Goal: Task Accomplishment & Management: Use online tool/utility

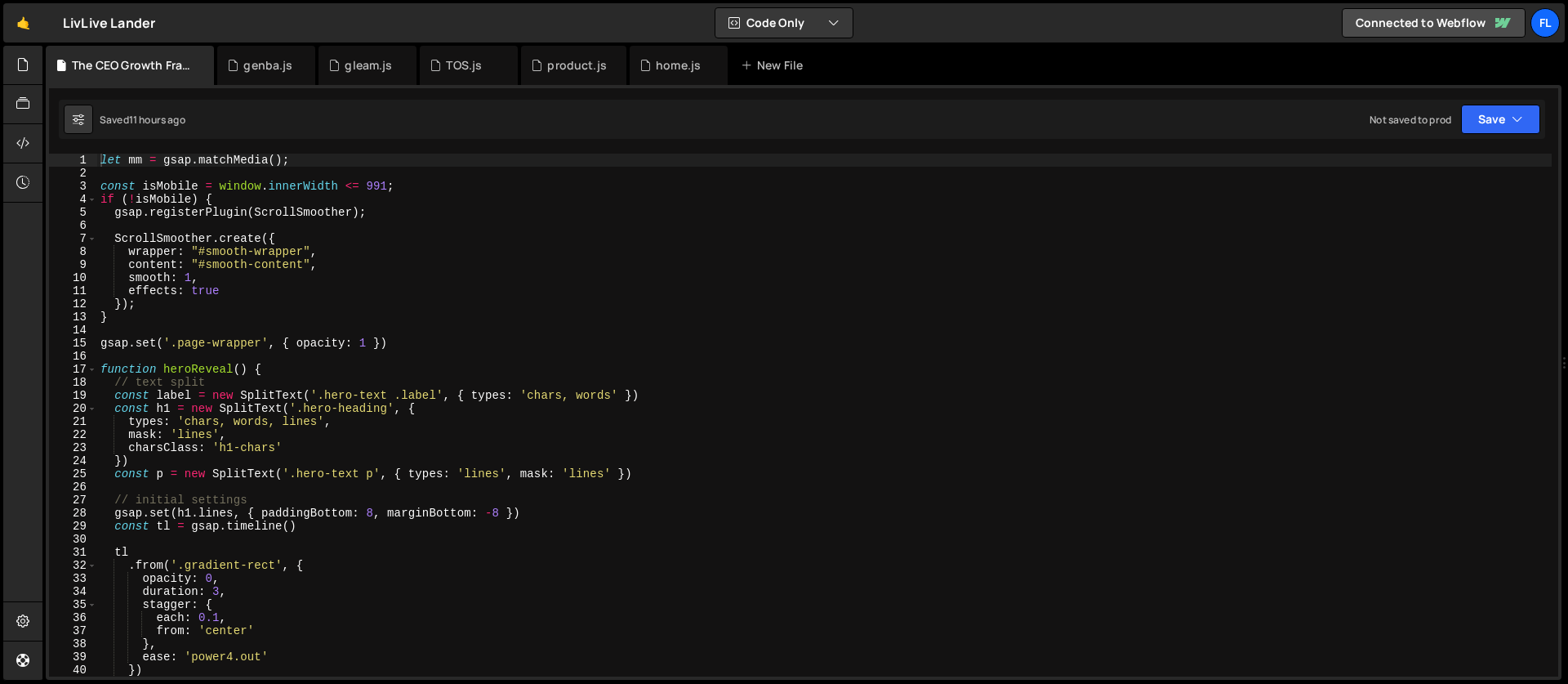
type textarea "}"
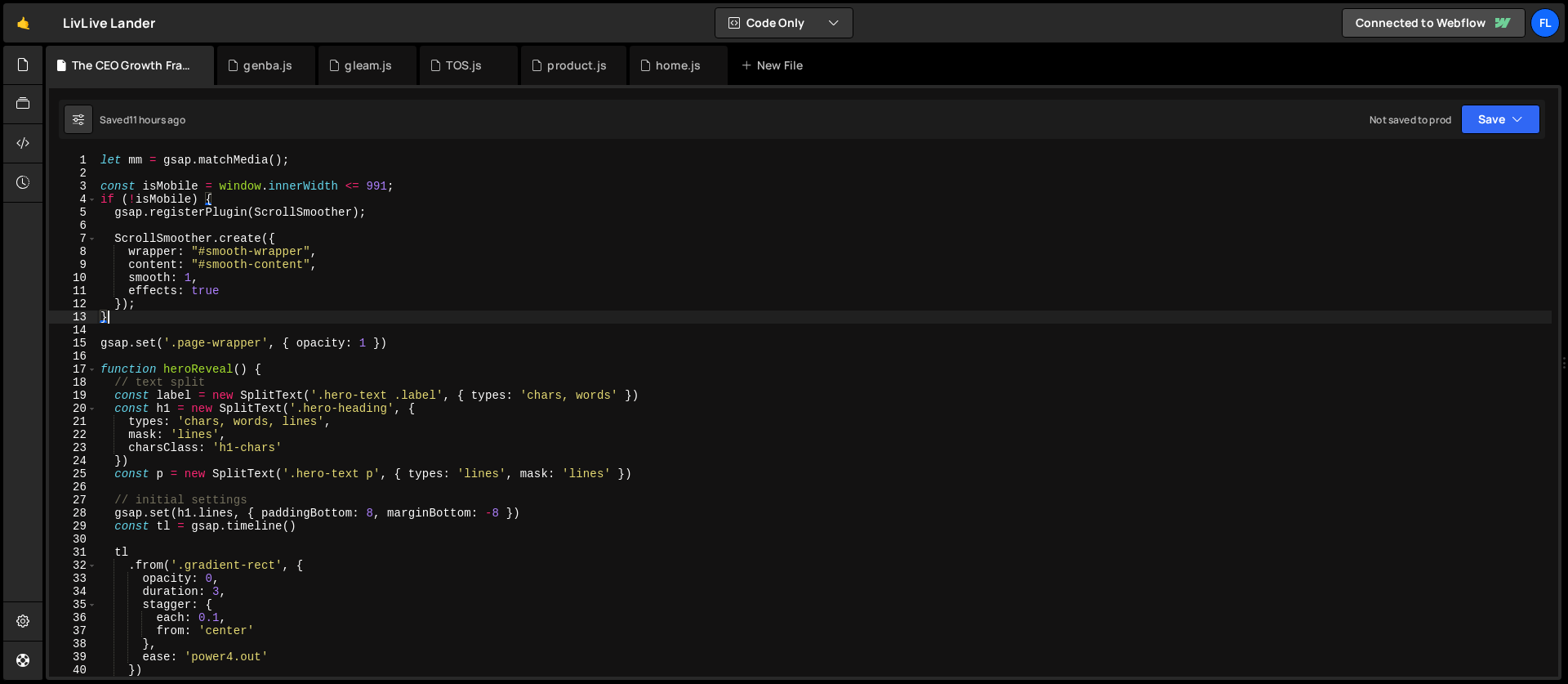
click at [823, 317] on div "let mm = gsap . matchMedia ( ) ; const isMobile = window . innerWidth <= 991 ; …" at bounding box center [825, 428] width 1455 height 549
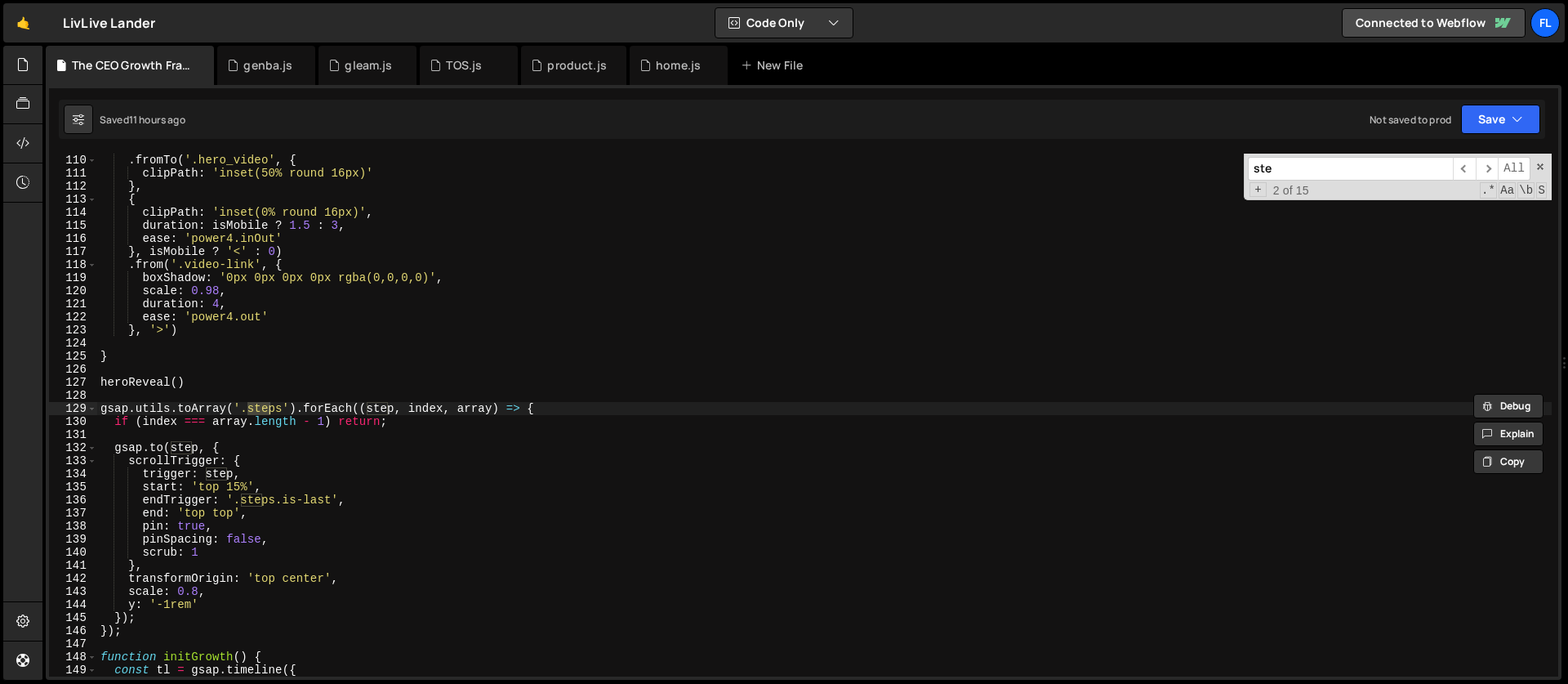
scroll to position [1425, 0]
type input "steps"
click at [99, 406] on div ". fromTo ( '.hero_video' , { clipPath : 'inset(50% round 16px)' } , { clipPath …" at bounding box center [825, 428] width 1455 height 549
click at [134, 630] on div ". fromTo ( '.hero_video' , { clipPath : 'inset(50% round 16px)' } , { clipPath …" at bounding box center [825, 428] width 1455 height 549
type textarea "}); });"
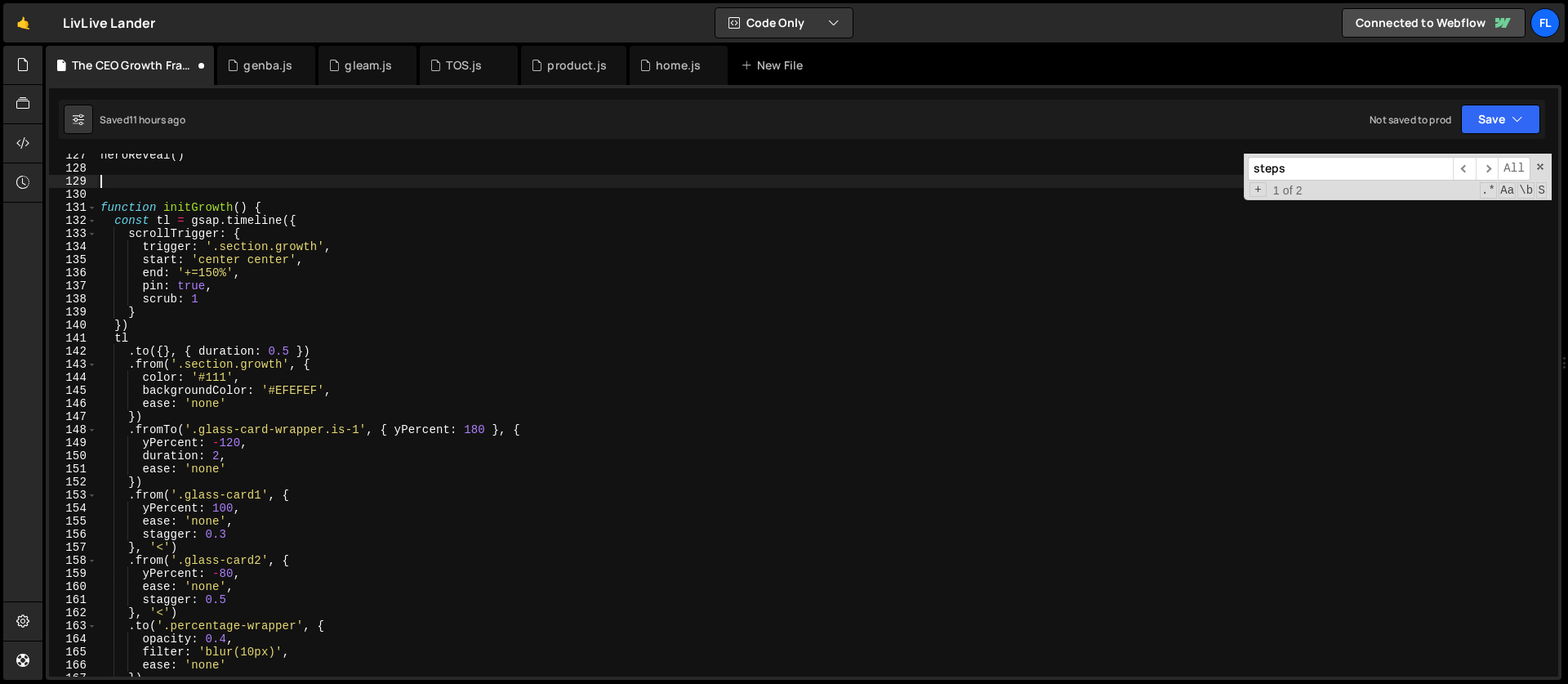
scroll to position [1564, 0]
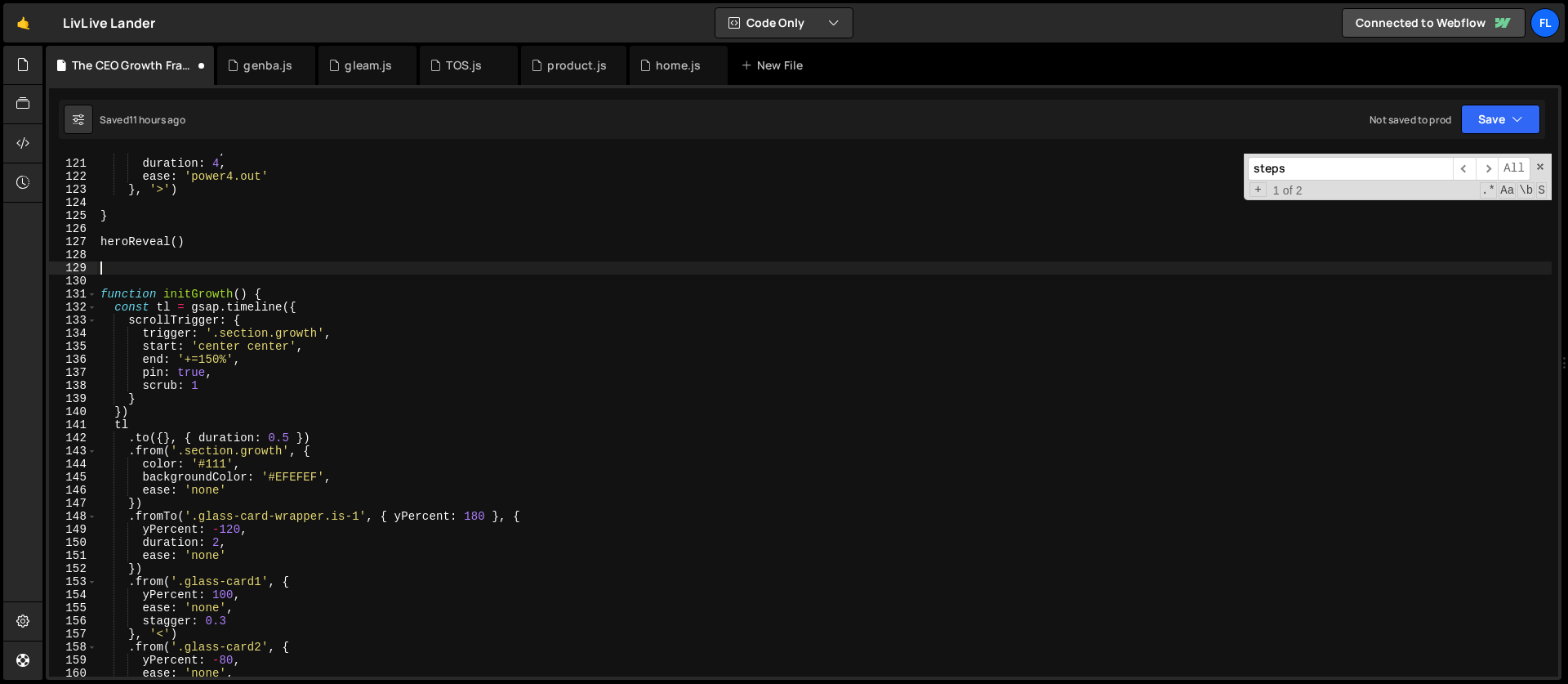
click at [129, 266] on div "scale : 0.98 , duration : 4 , ease : 'power4.out' } , '>' ) } heroReveal ( ) fu…" at bounding box center [825, 418] width 1455 height 549
type textarea "}); });"
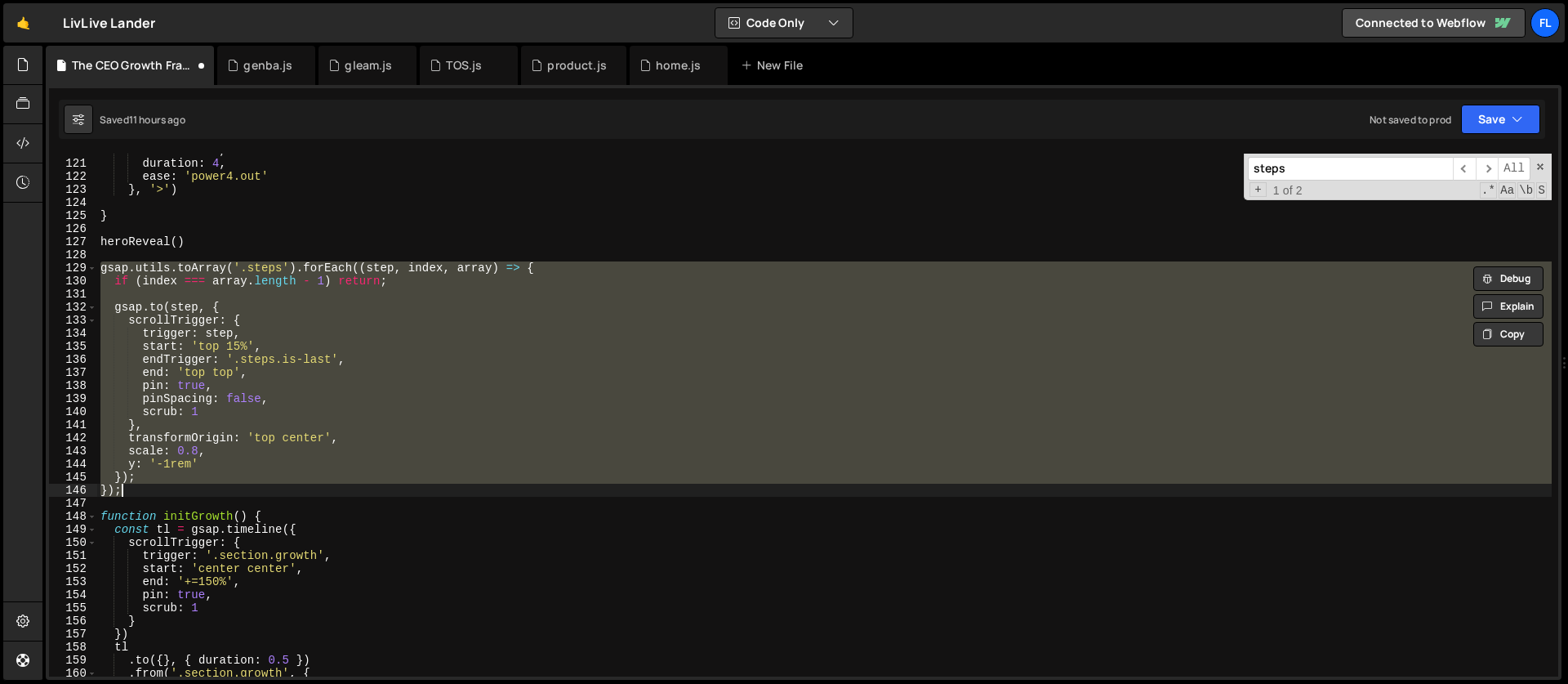
click at [233, 232] on div "scale : 0.98 , duration : 4 , ease : 'power4.out' } , '>' ) } heroReveal ( ) gs…" at bounding box center [825, 418] width 1455 height 549
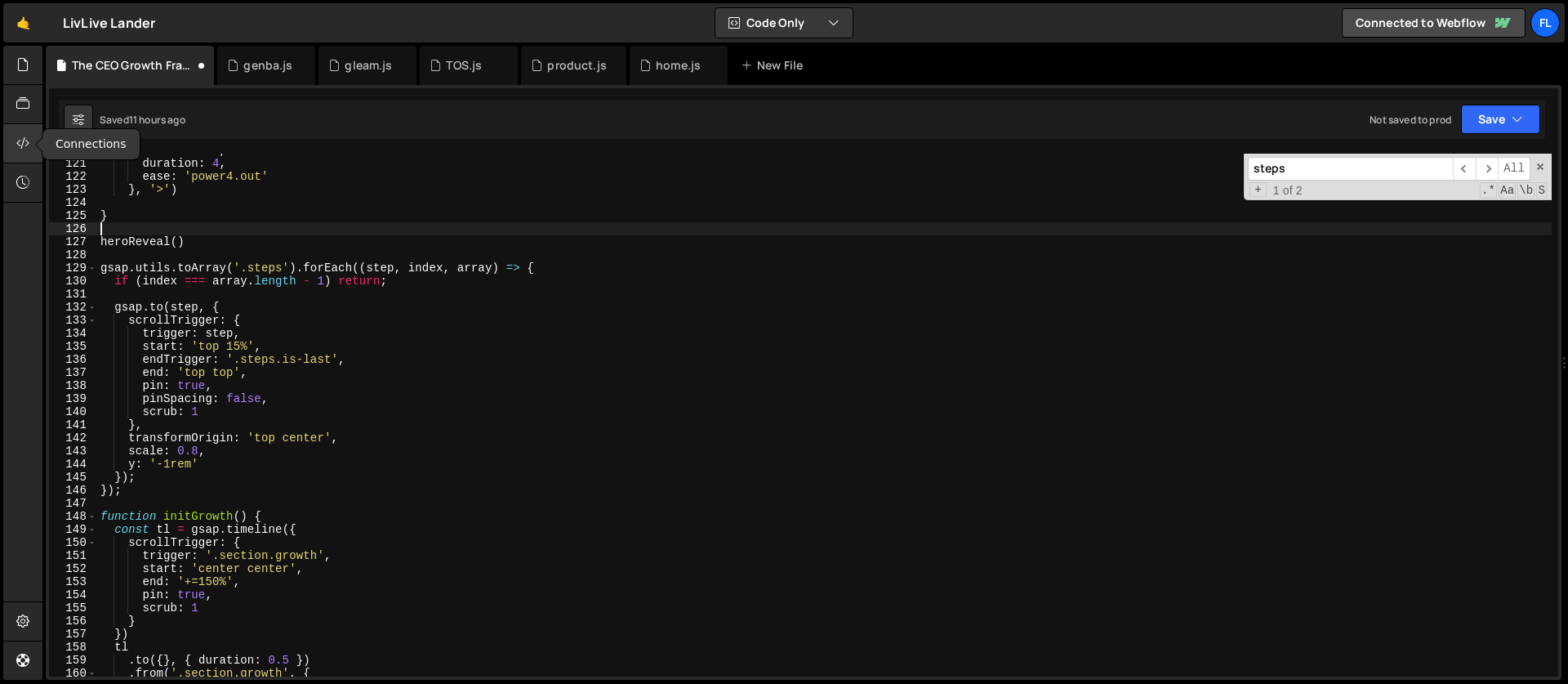
click at [19, 133] on div at bounding box center [23, 144] width 40 height 39
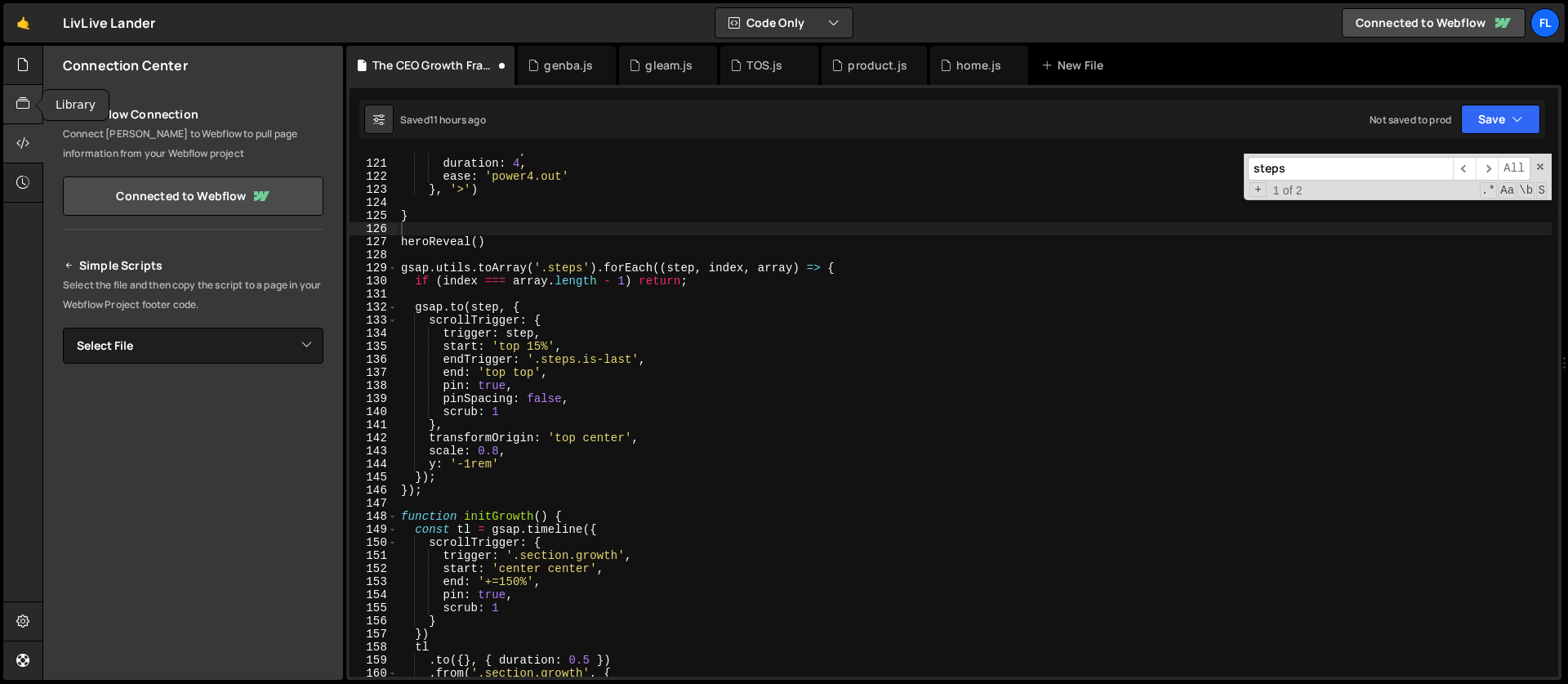
click at [25, 93] on div at bounding box center [23, 105] width 40 height 39
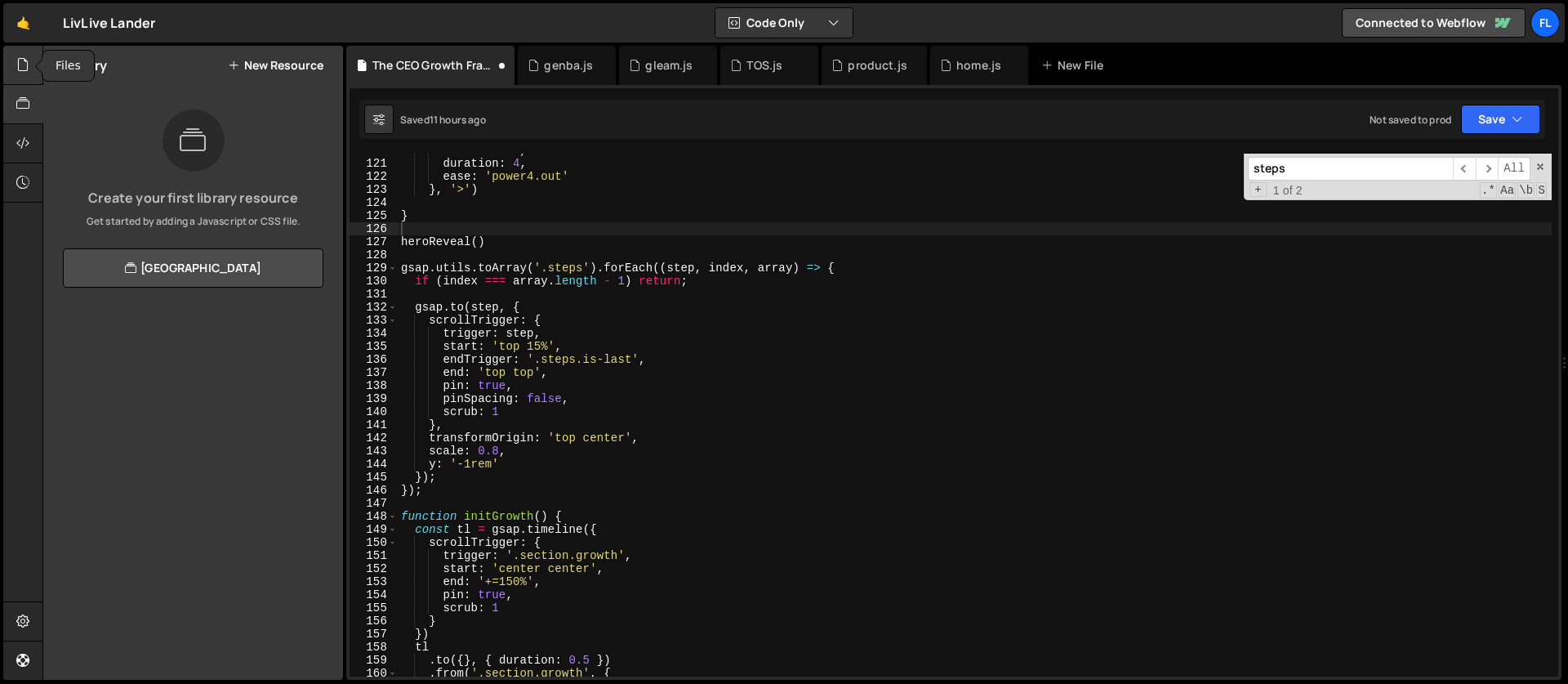
click at [21, 63] on icon at bounding box center [23, 64] width 13 height 18
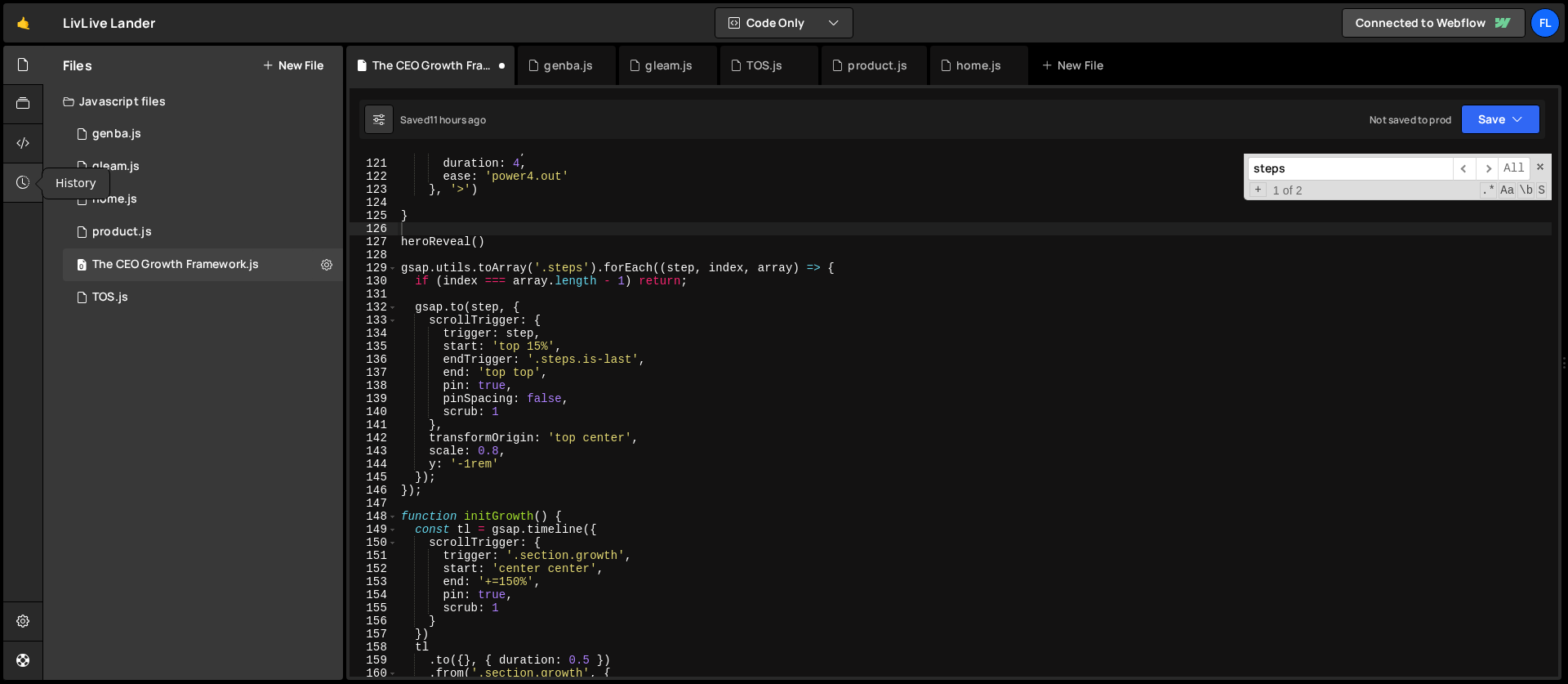
click at [21, 181] on icon at bounding box center [23, 182] width 13 height 18
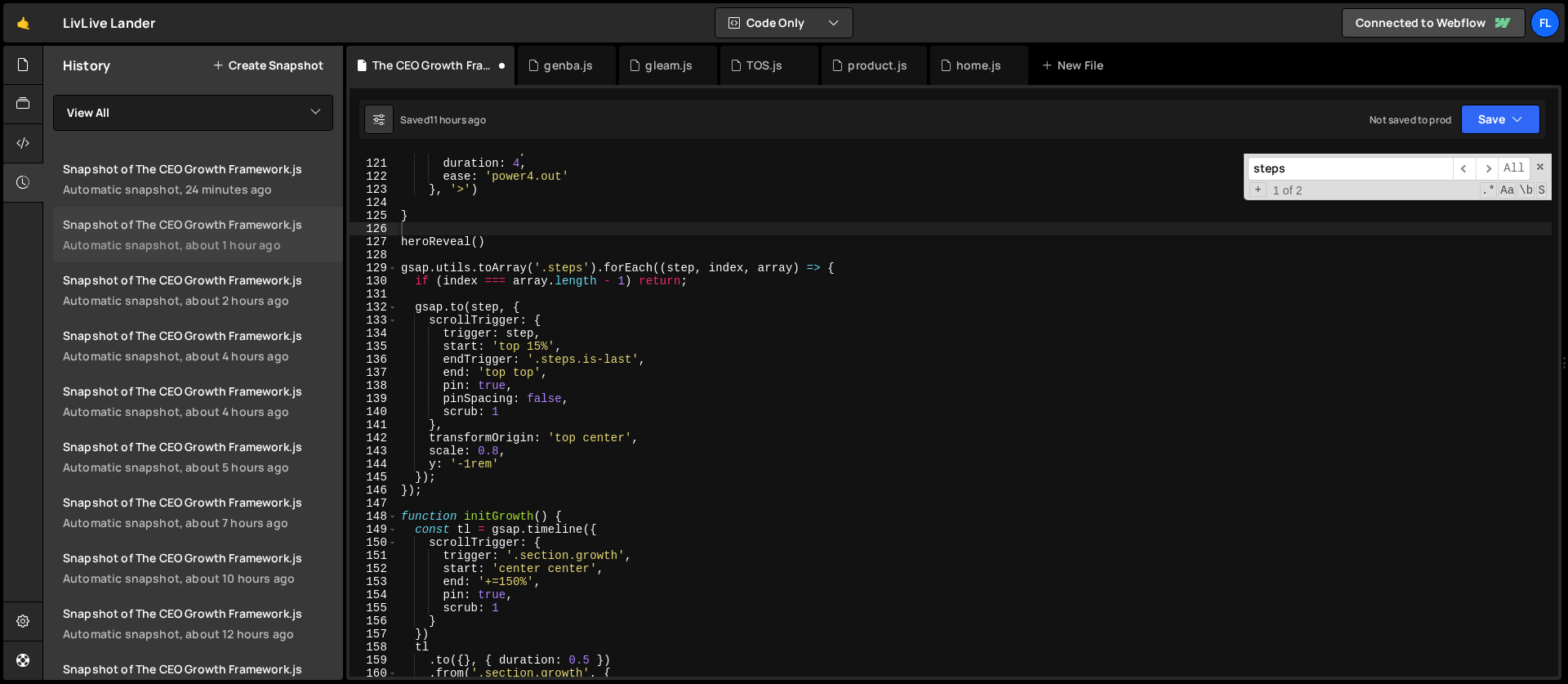
click at [191, 229] on div "Snapshot of The CEO Growth Framework.js" at bounding box center [198, 224] width 271 height 16
click at [18, 177] on icon at bounding box center [23, 182] width 13 height 18
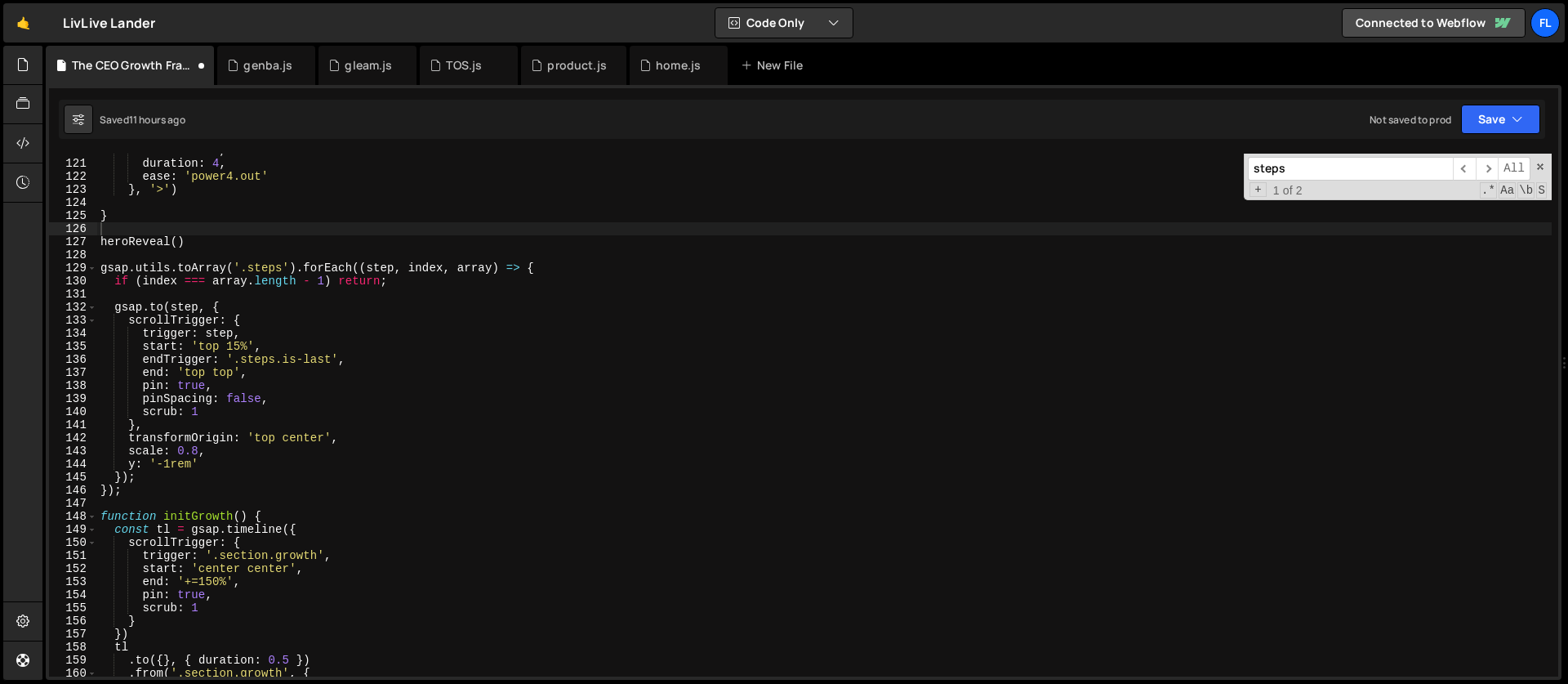
type textarea "}, '>')"
click at [209, 196] on div "scale : 0.98 , duration : 4 , ease : 'power4.out' } , '>' ) } heroReveal ( ) gs…" at bounding box center [825, 418] width 1455 height 549
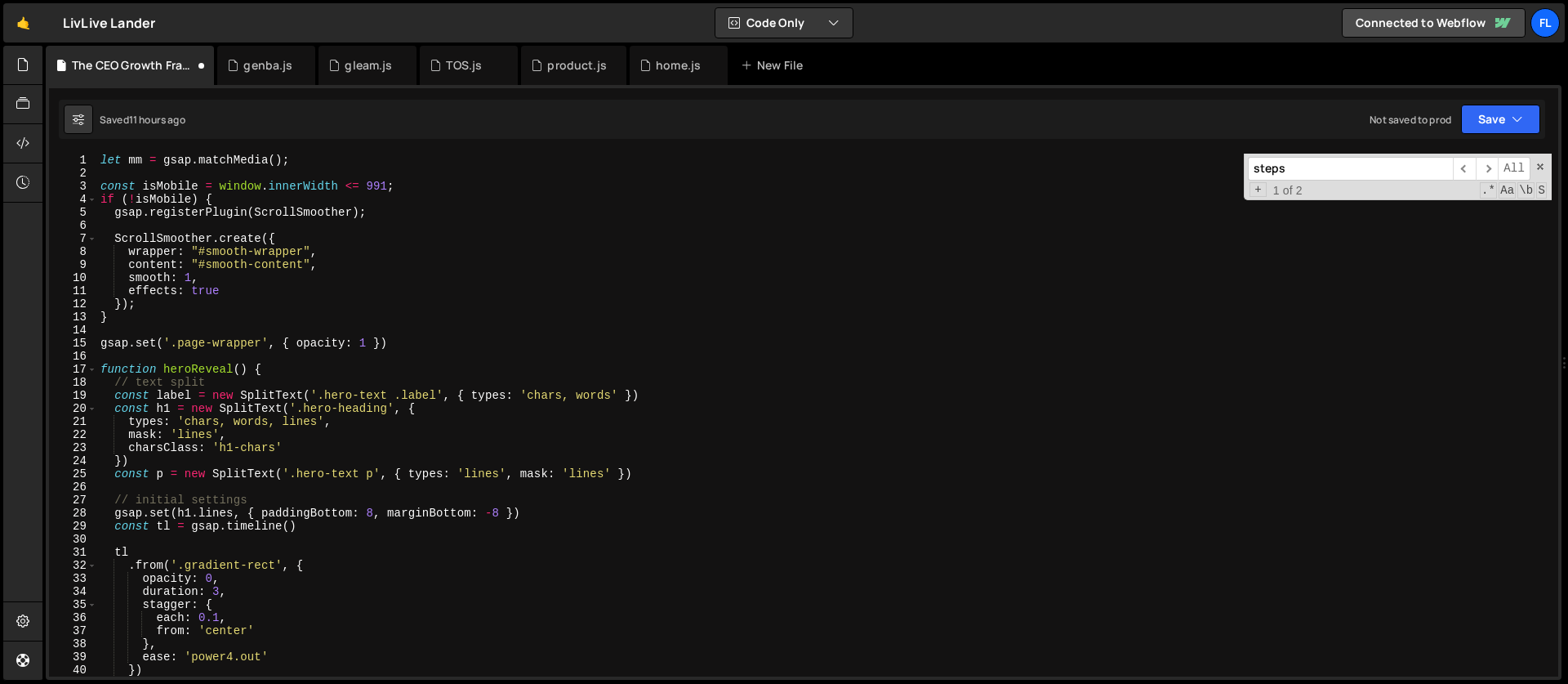
scroll to position [0, 0]
click at [27, 186] on icon at bounding box center [23, 182] width 13 height 18
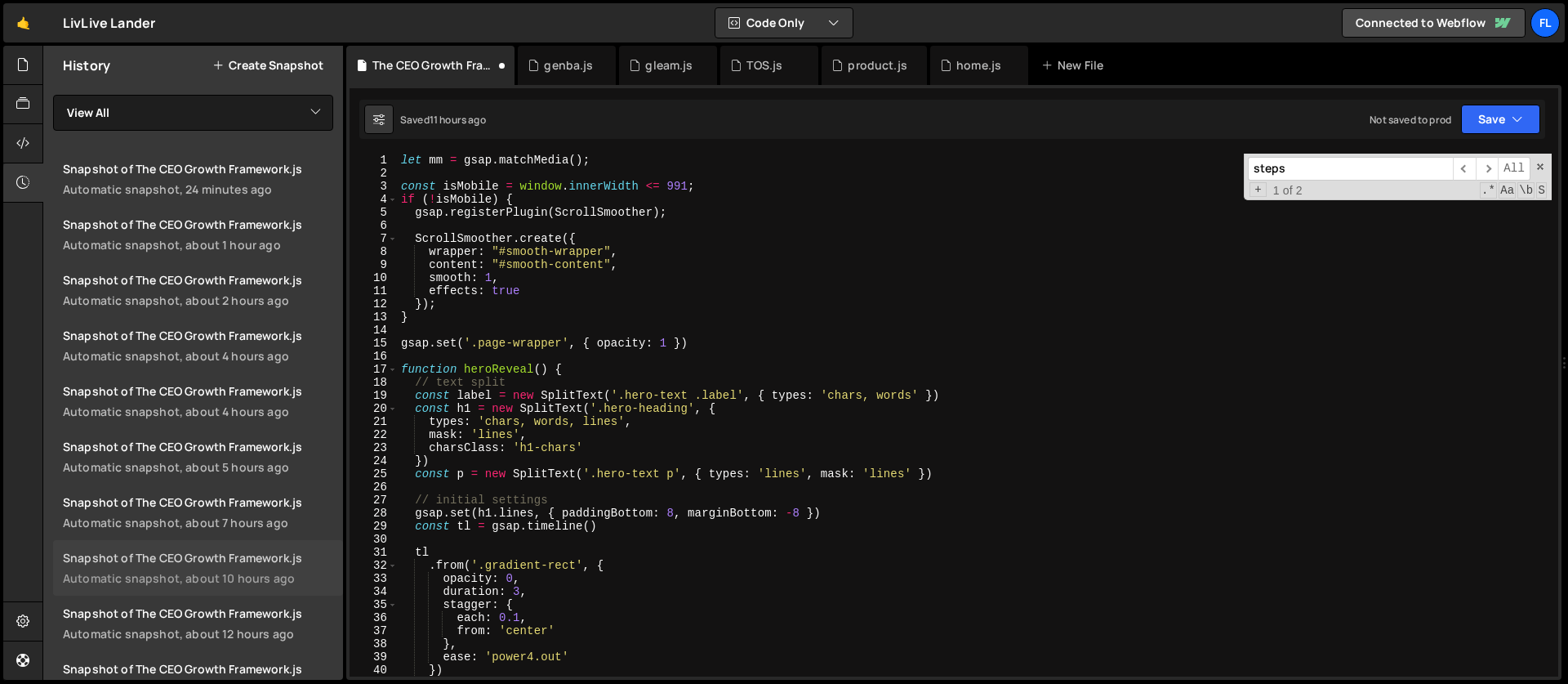
click at [204, 563] on div "Snapshot of The CEO Growth Framework.js" at bounding box center [198, 557] width 271 height 16
click at [18, 186] on icon at bounding box center [23, 182] width 13 height 18
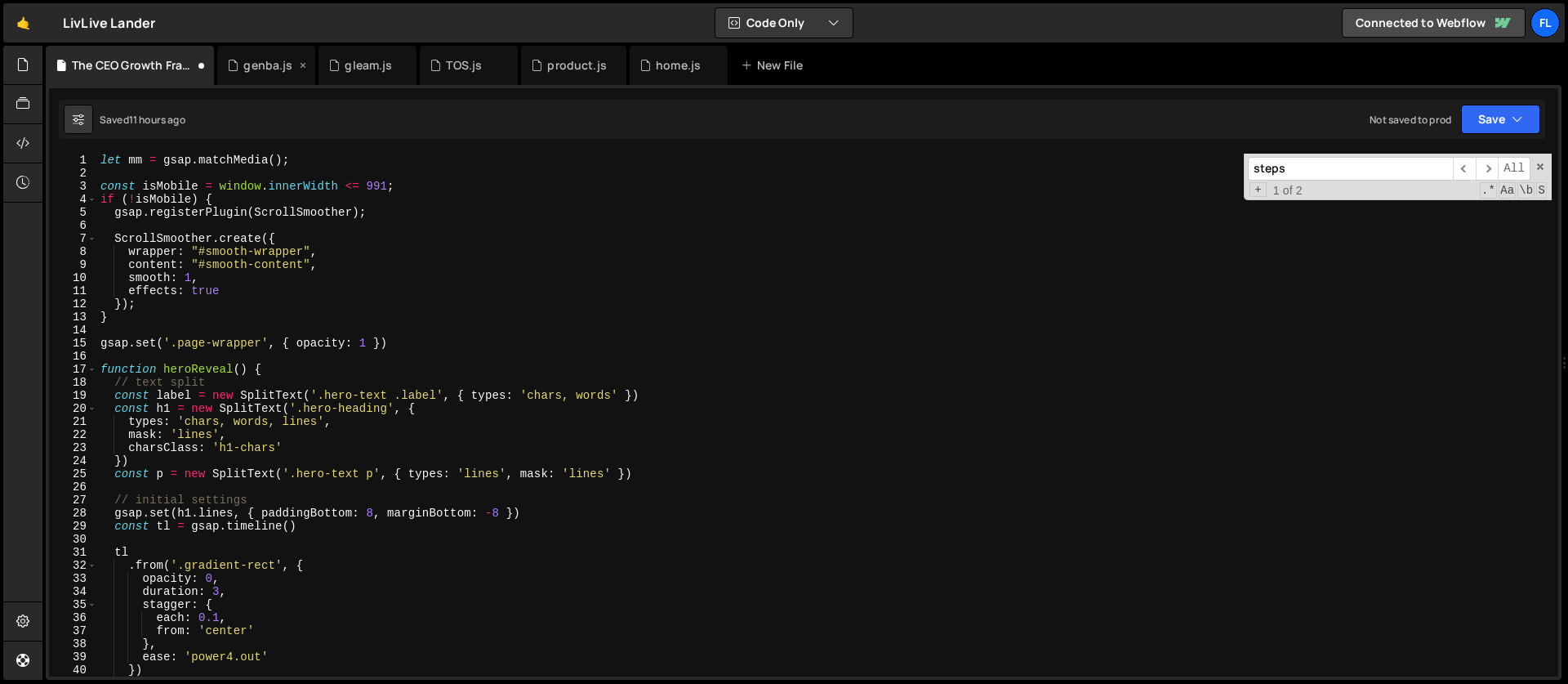
click at [258, 64] on div "genba.js" at bounding box center [268, 66] width 49 height 17
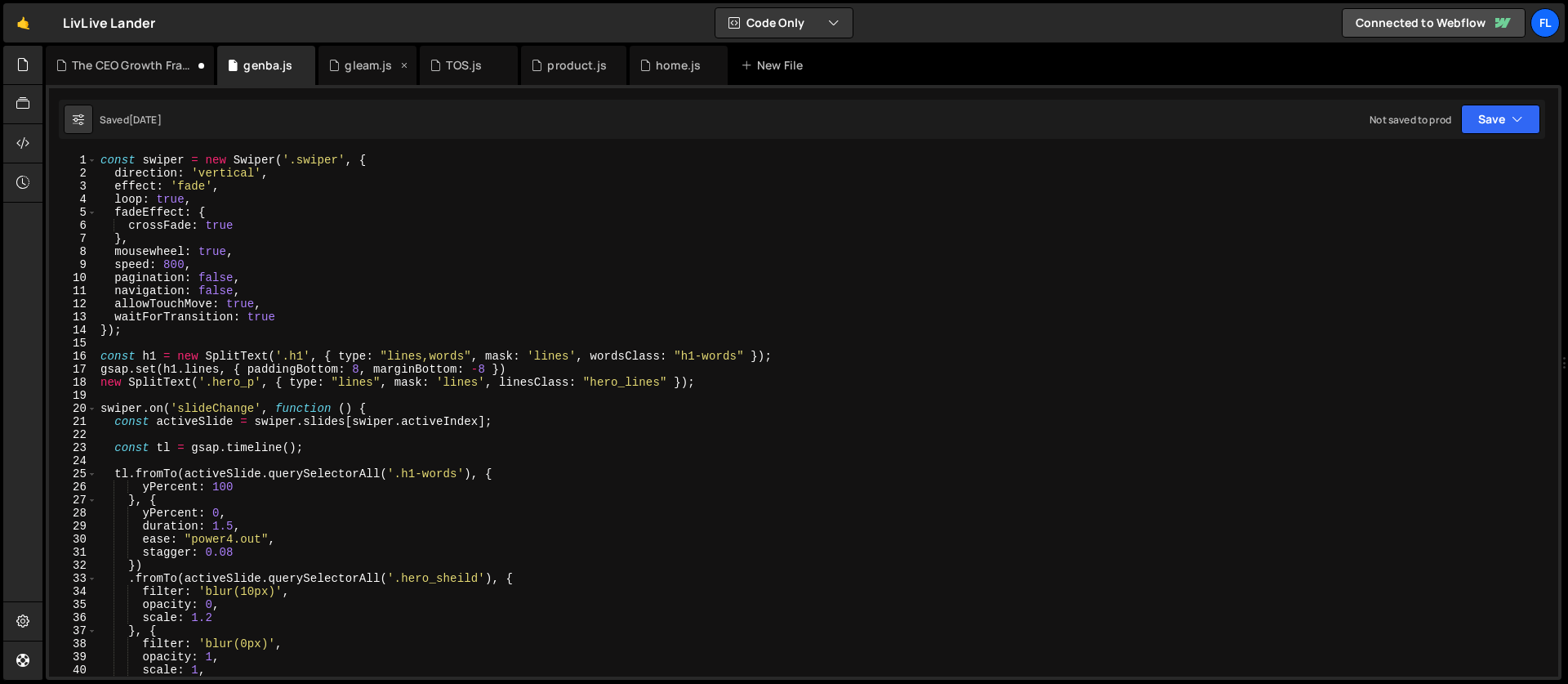
click at [386, 57] on div "gleam.js" at bounding box center [368, 65] width 98 height 39
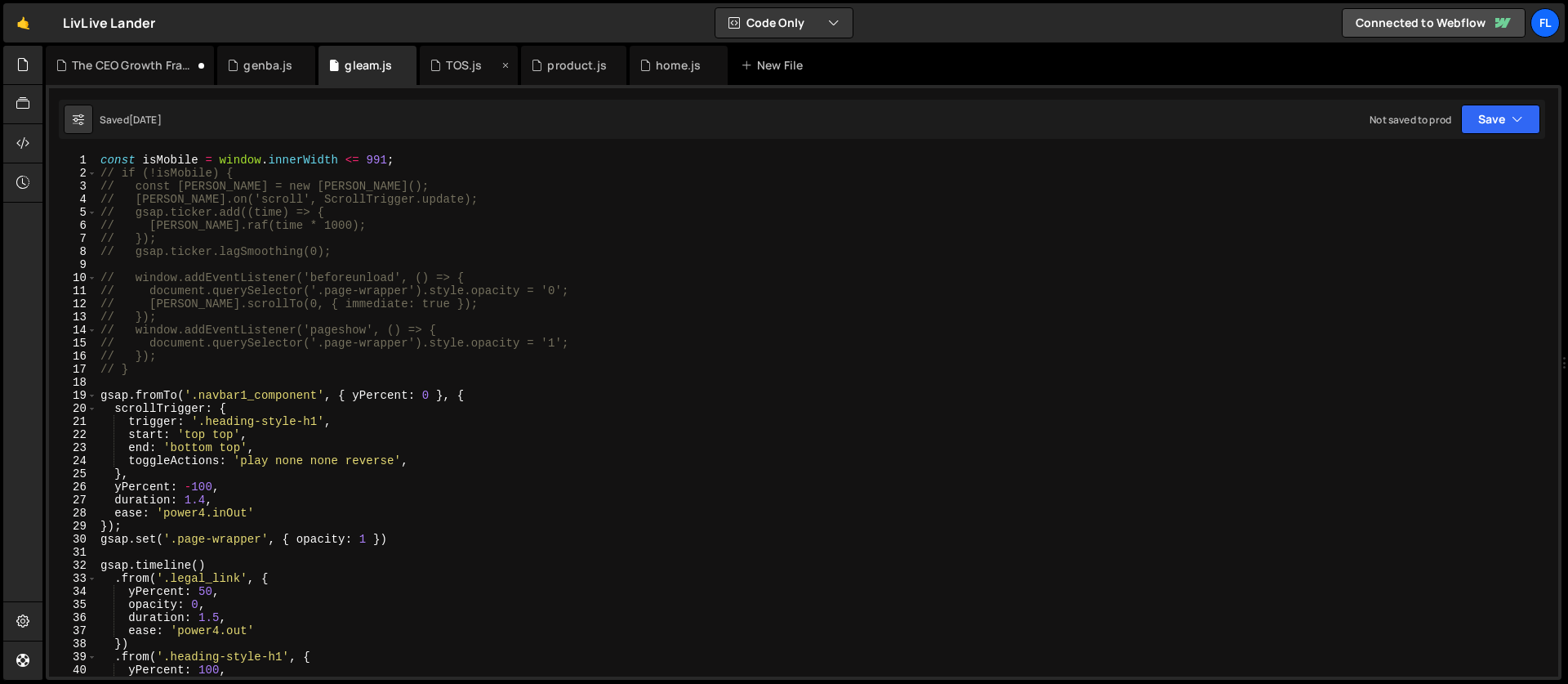
click at [450, 55] on div "TOS.js" at bounding box center [469, 65] width 98 height 39
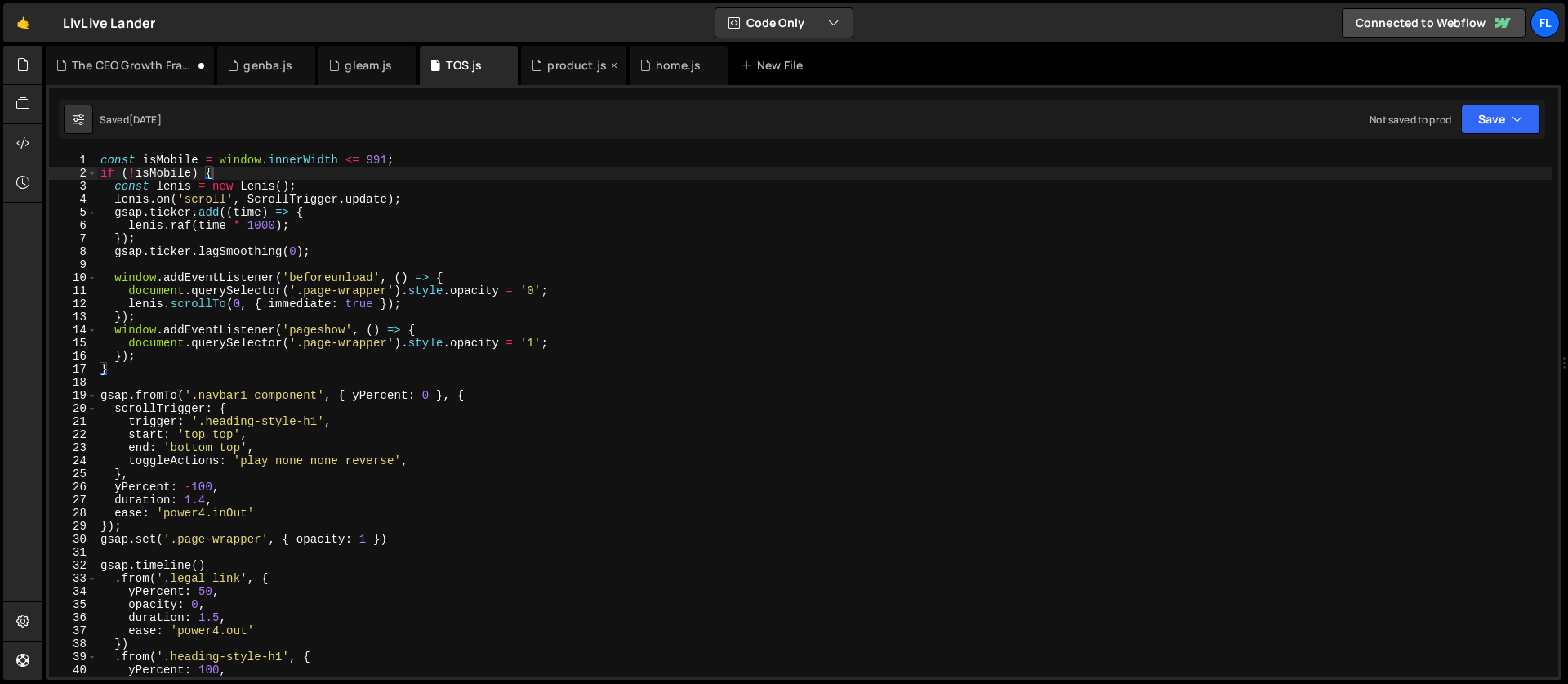
click at [567, 58] on div "product.js" at bounding box center [576, 66] width 59 height 17
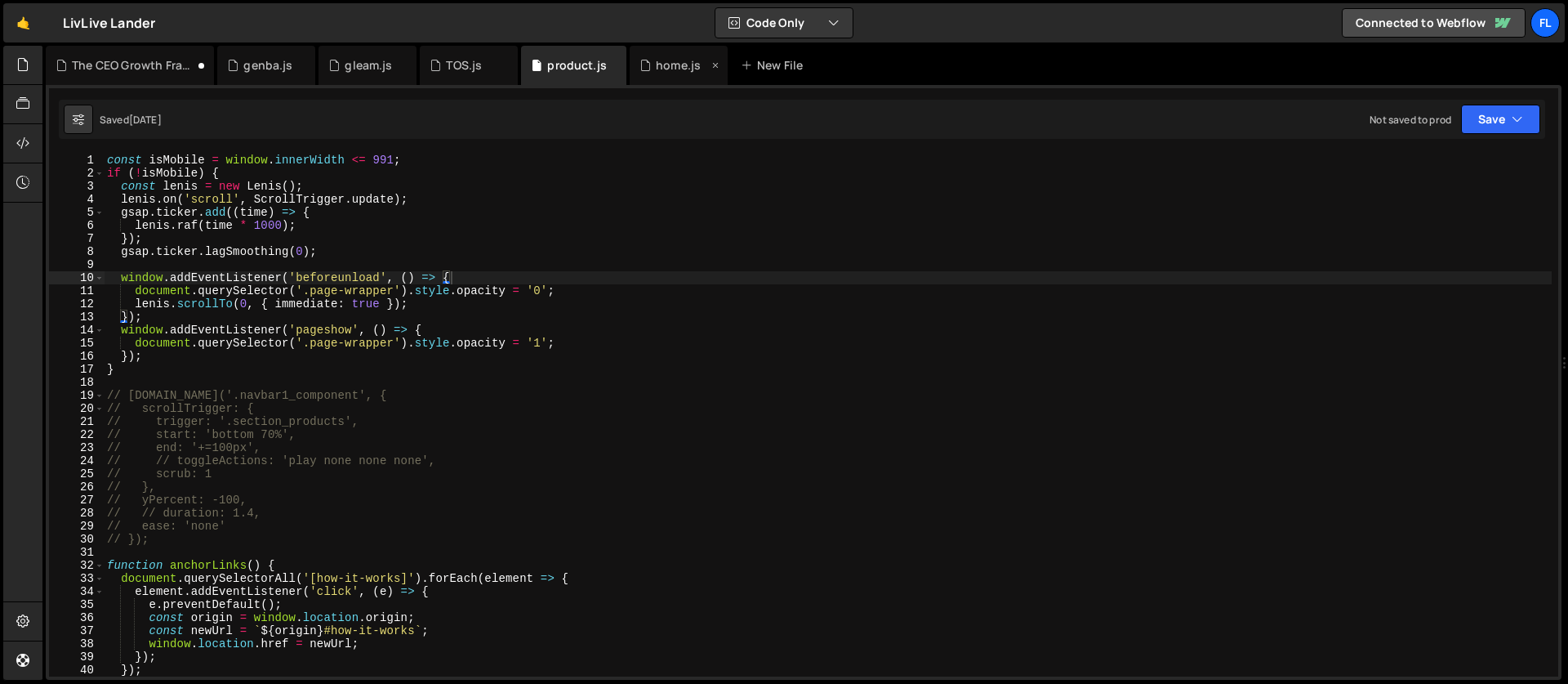
click at [658, 74] on div "home.js" at bounding box center [678, 65] width 98 height 39
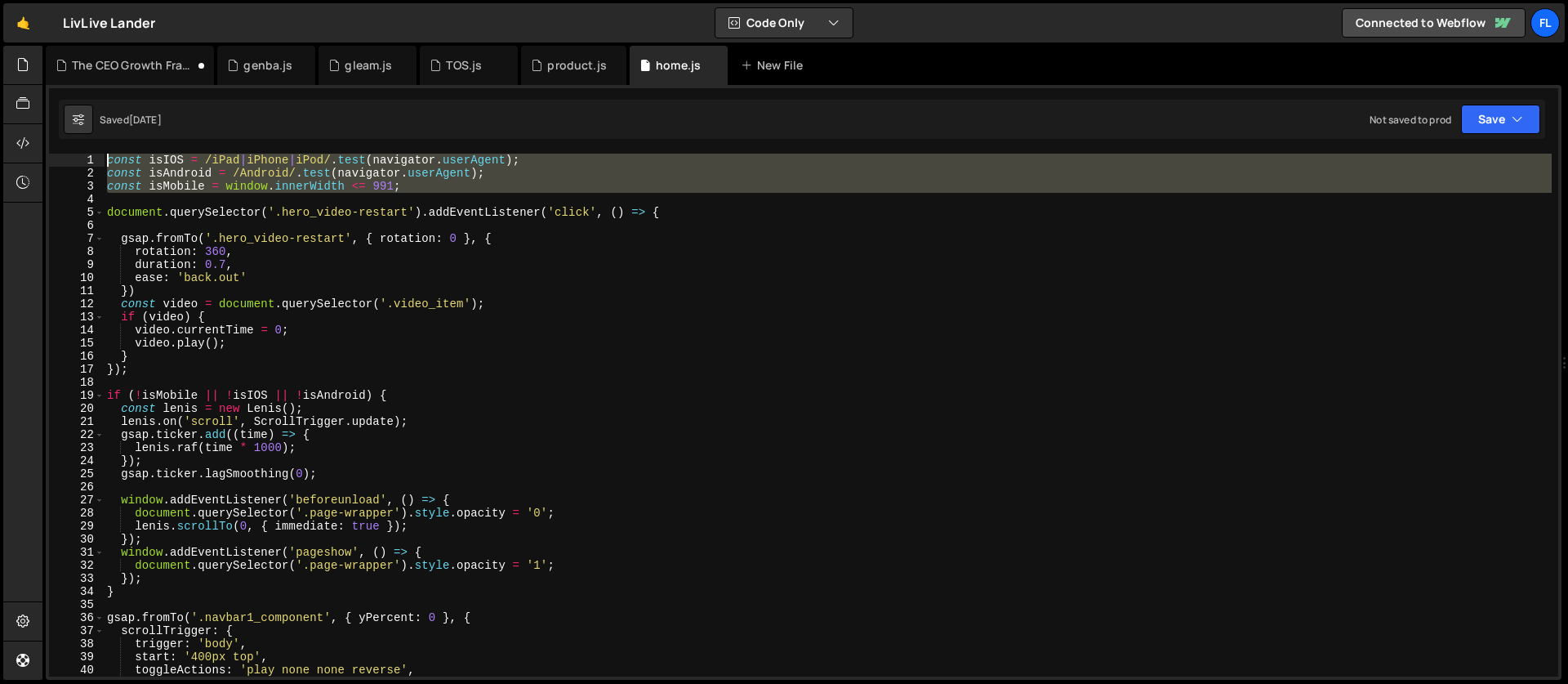
drag, startPoint x: 147, startPoint y: 201, endPoint x: 63, endPoint y: 131, distance: 109.3
click at [63, 131] on div "Debug Explain Copy The CEO Growth Framework.js genba.js gleam.js TOS.js product…" at bounding box center [803, 362] width 1516 height 635
type textarea "const isIOS = /iPad|iPhone|iPod/.test(navigator.userAgent); const isAndroid = /…"
click at [129, 60] on div "The CEO Growth Framework.js" at bounding box center [133, 66] width 122 height 17
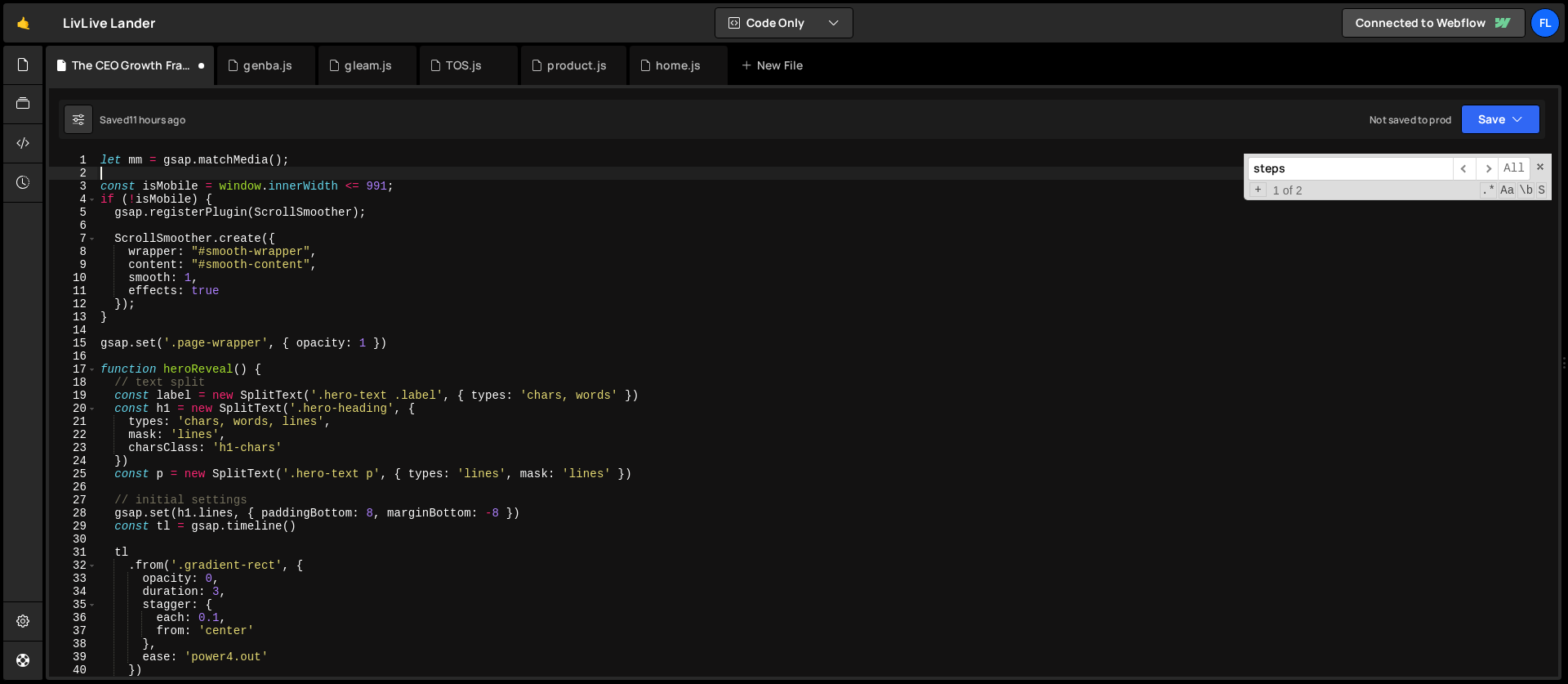
click at [134, 169] on div "let mm = gsap . matchMedia ( ) ; const isMobile = window . innerWidth <= 991 ; …" at bounding box center [825, 428] width 1455 height 549
paste textarea "const isMobile = window.innerWidth <= 991;"
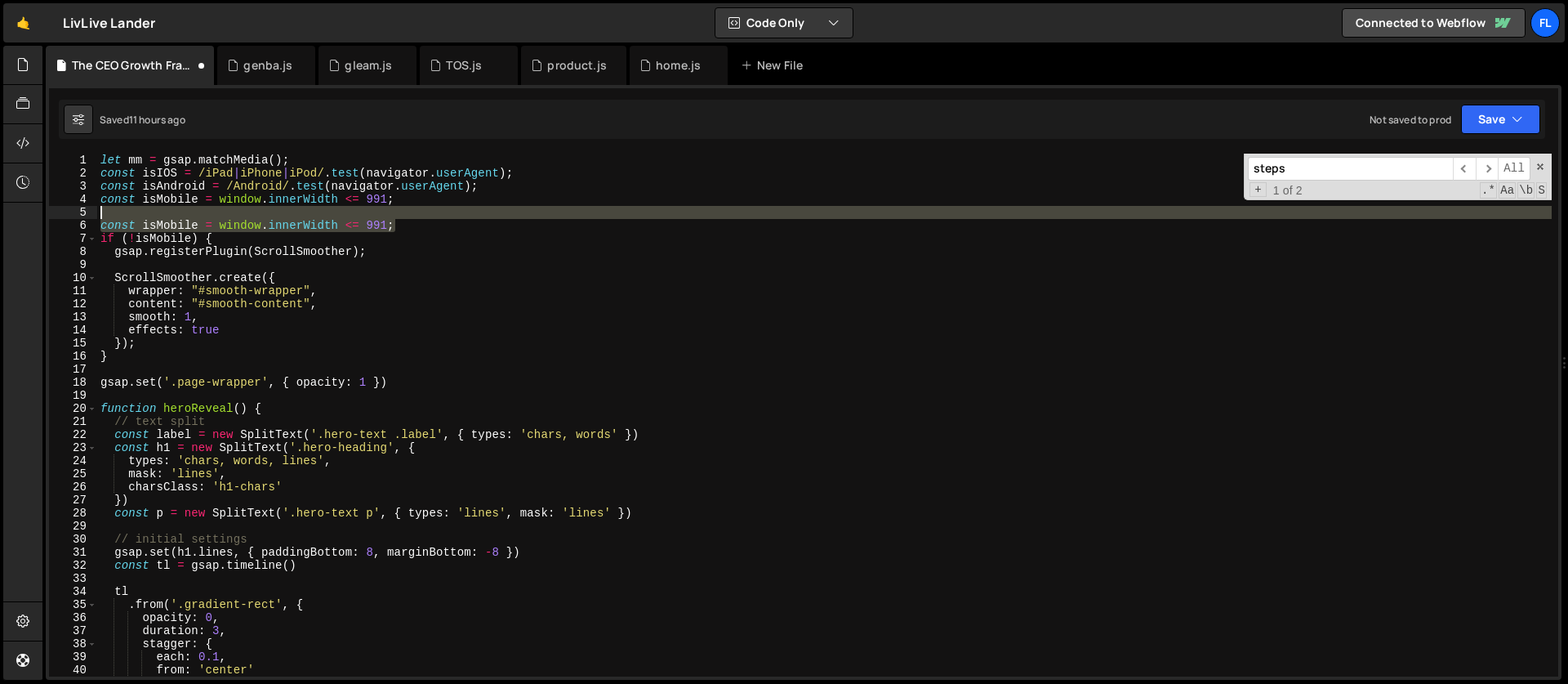
drag, startPoint x: 404, startPoint y: 223, endPoint x: 401, endPoint y: 211, distance: 12.4
click at [401, 211] on div "let mm = gsap . matchMedia ( ) ; const isIOS = /iPad | iPhone | iPod/ . test ( …" at bounding box center [825, 428] width 1455 height 549
type textarea "const isMobile = window.innerWidth <= 991;"
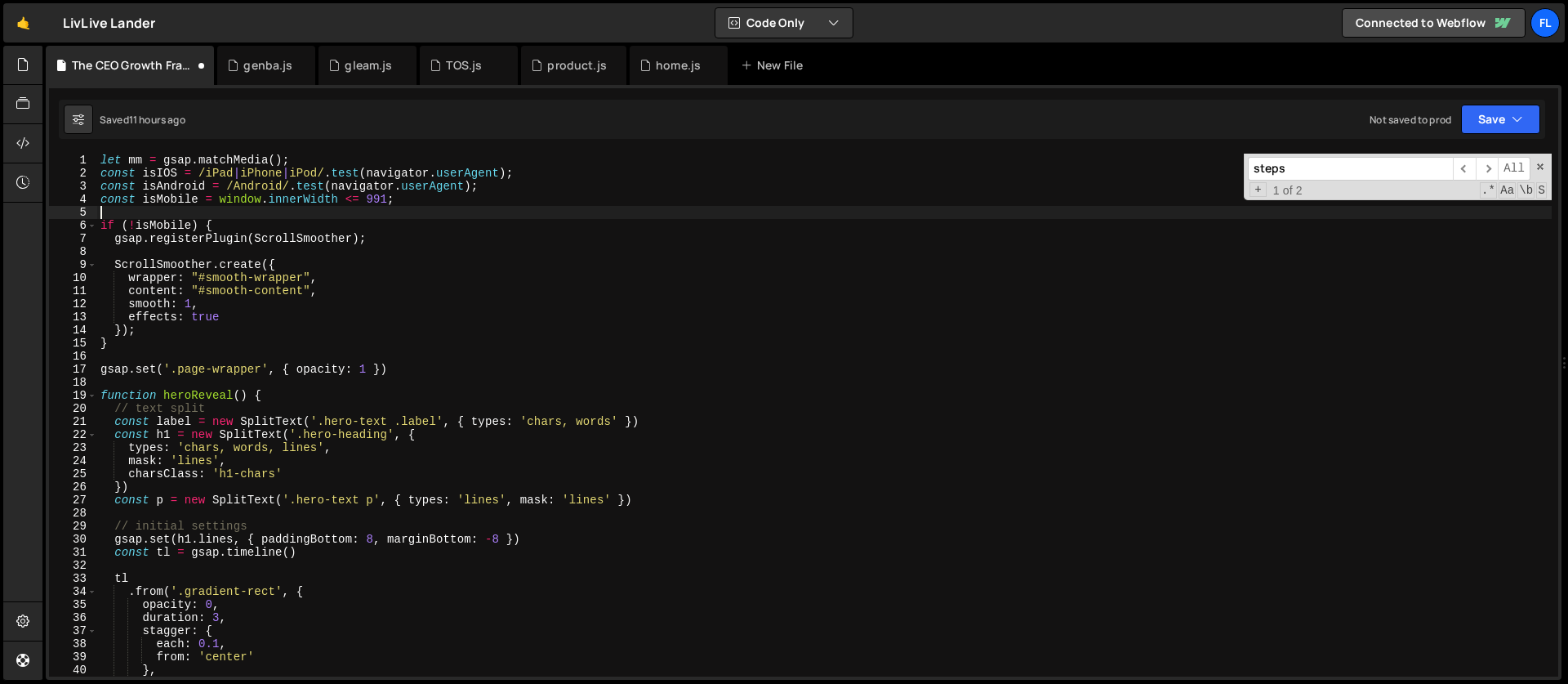
click at [193, 223] on div "let mm = gsap . matchMedia ( ) ; const isIOS = /iPad | iPhone | iPod/ . test ( …" at bounding box center [825, 428] width 1455 height 549
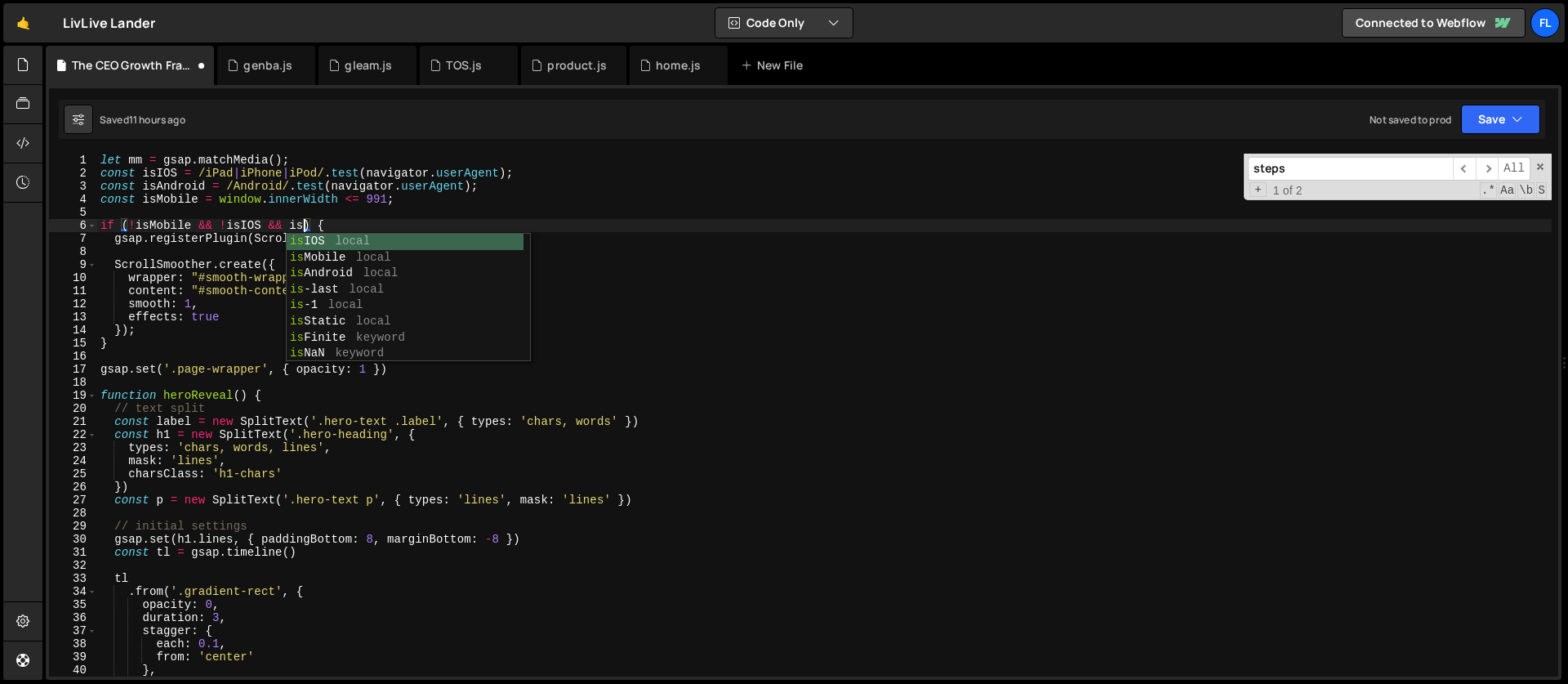
scroll to position [0, 15]
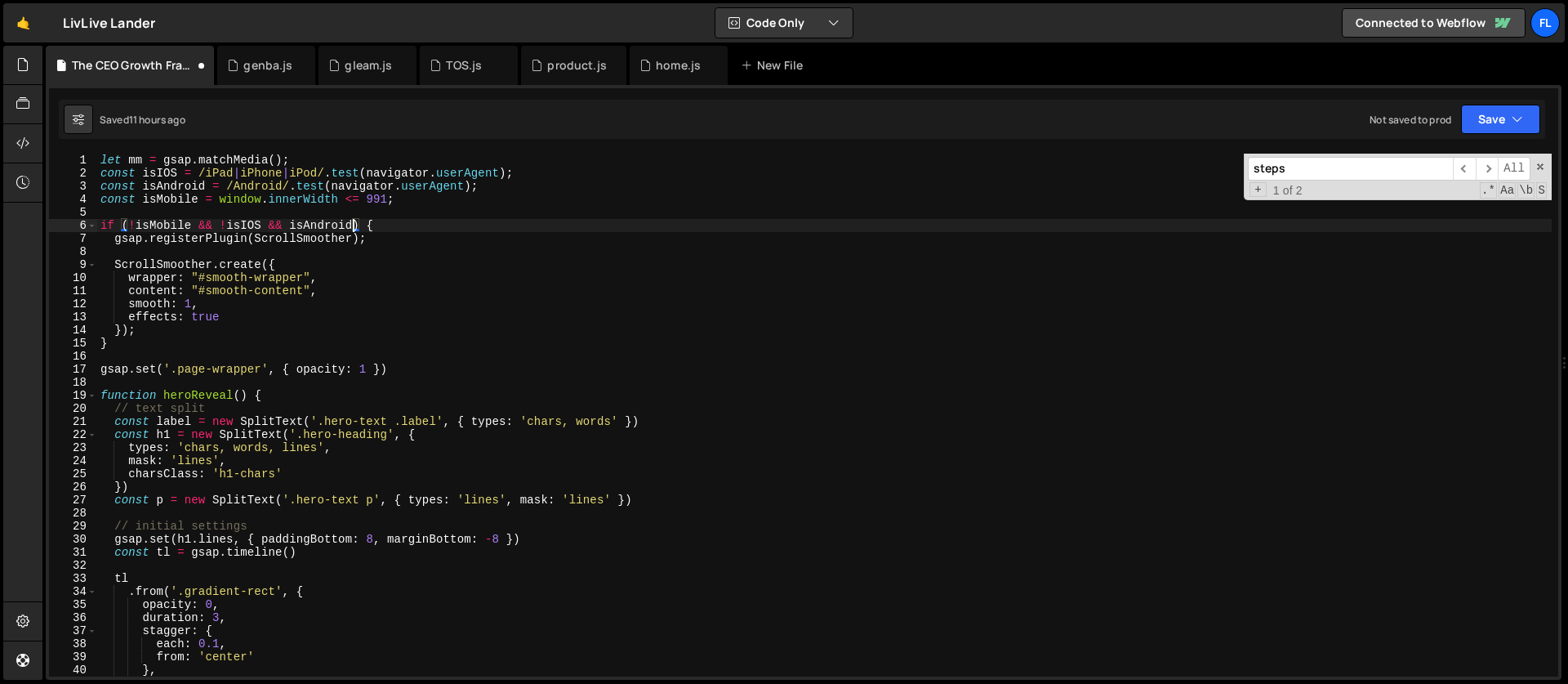
click at [290, 223] on div "let mm = gsap . matchMedia ( ) ; const isIOS = /iPad | iPhone | iPod/ . test ( …" at bounding box center [825, 428] width 1455 height 549
click at [402, 230] on div "let mm = gsap . matchMedia ( ) ; const isIOS = /iPad | iPhone | iPod/ . test ( …" at bounding box center [825, 428] width 1455 height 549
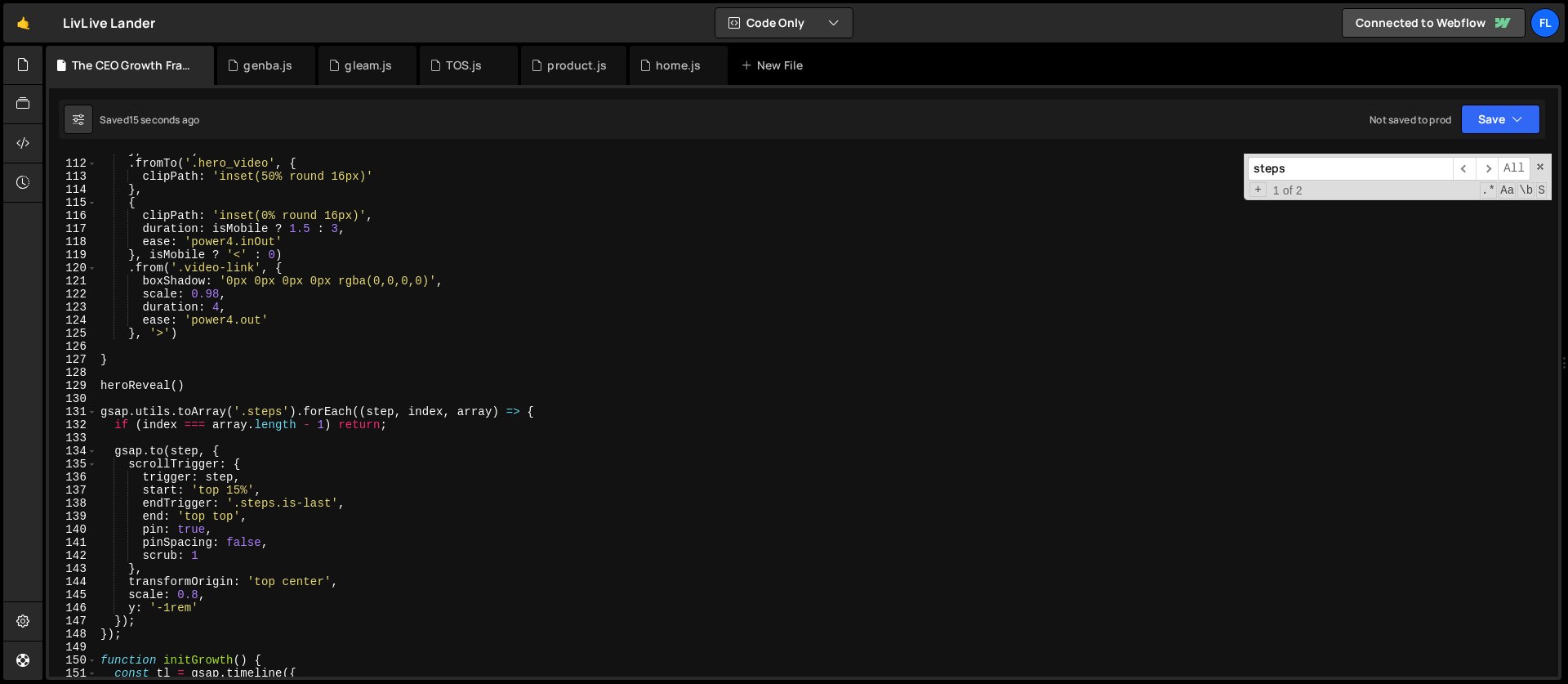
scroll to position [1448, 0]
click at [104, 411] on div "} , '<30%' ) . fromTo ( '.hero_video' , { clipPath : 'inset(50% round 16px)' } …" at bounding box center [825, 418] width 1455 height 549
type textarea "gsap.utils.toArray('.steps').forEach((step, index, array) => {"
click at [113, 396] on div "} , '<30%' ) . fromTo ( '.hero_video' , { clipPath : 'inset(50% round 16px)' } …" at bounding box center [825, 418] width 1455 height 549
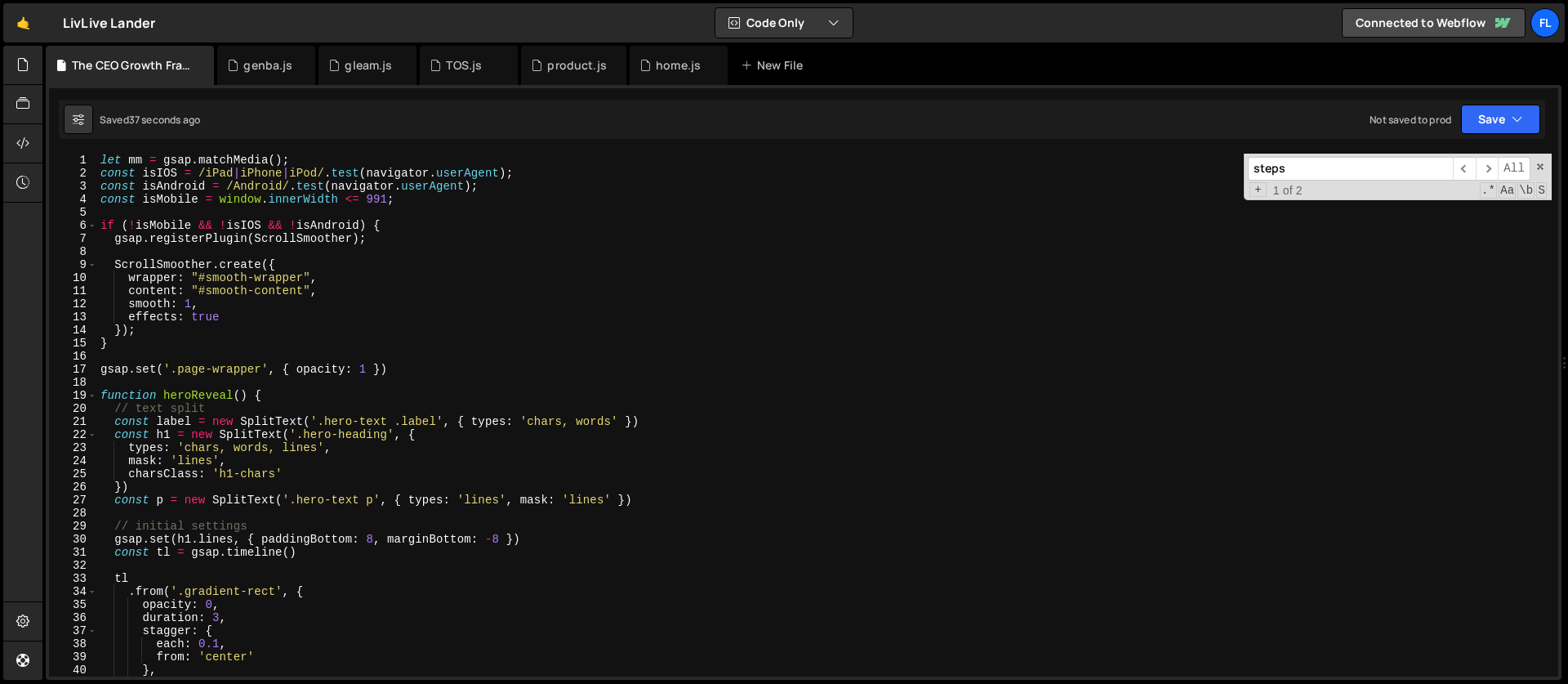
scroll to position [0, 0]
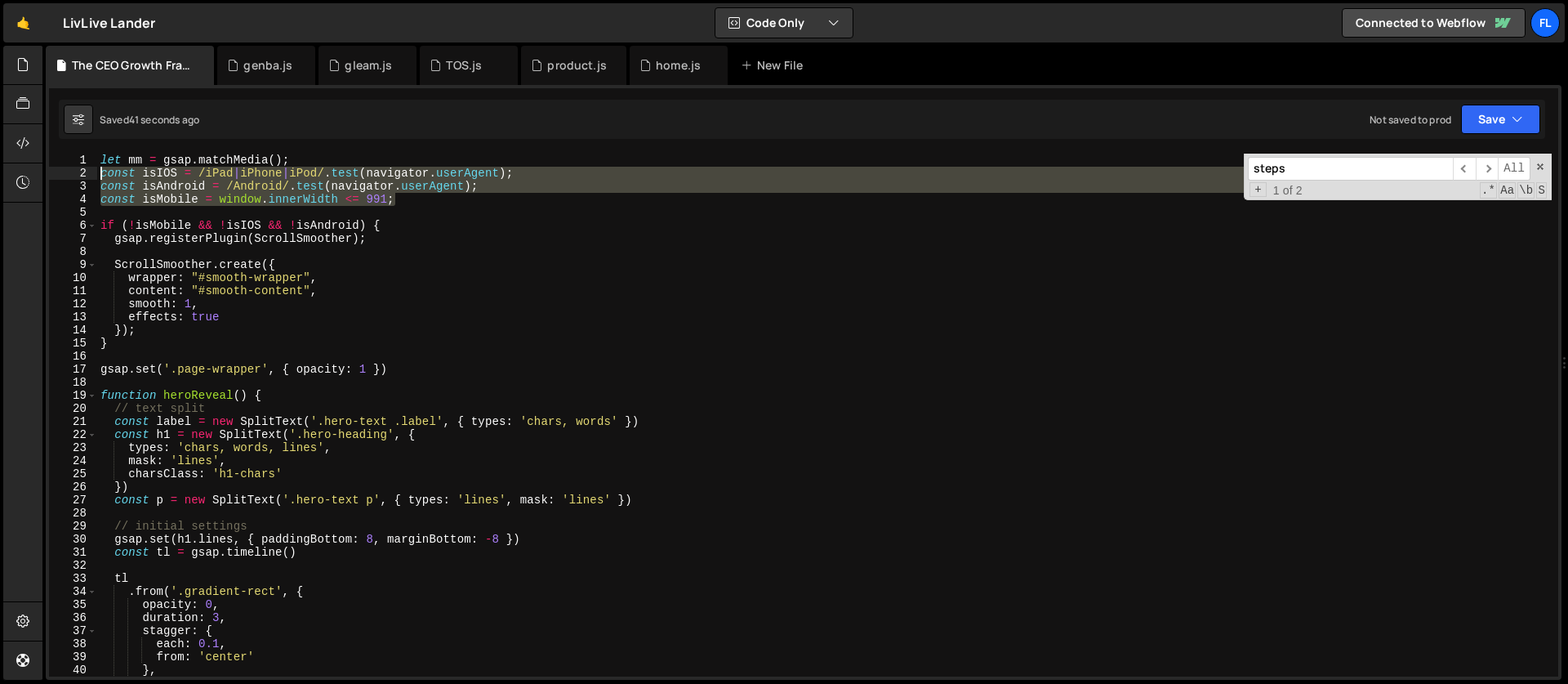
drag, startPoint x: 402, startPoint y: 200, endPoint x: 51, endPoint y: 177, distance: 351.8
click at [51, 177] on div "1 2 3 4 5 6 7 8 9 10 11 12 13 14 15 16 17 18 19 20 21 22 23 24 25 26 27 28 29 3…" at bounding box center [803, 415] width 1510 height 523
paste textarea "Desktop = !isMobile && !isIOS && !isAndroid"
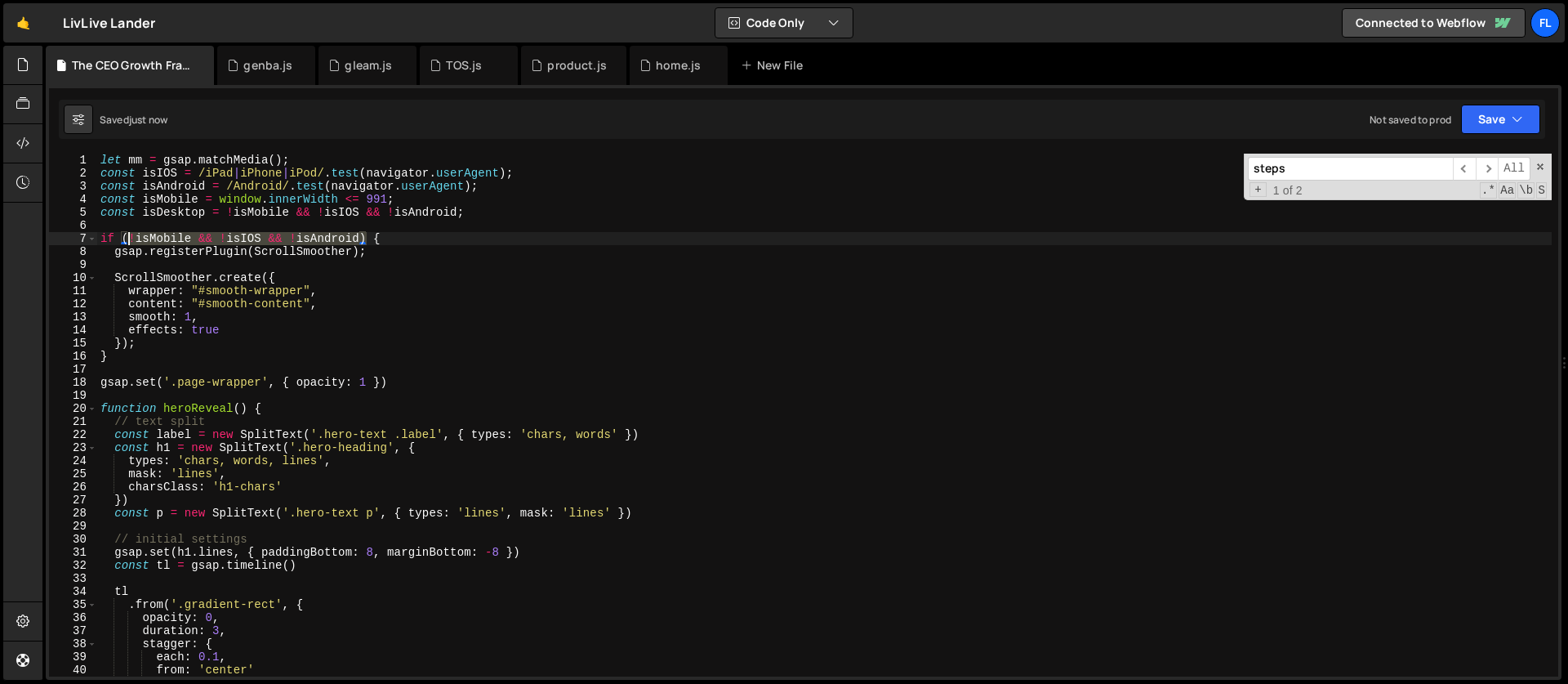
drag, startPoint x: 363, startPoint y: 237, endPoint x: 130, endPoint y: 242, distance: 233.1
click at [130, 242] on div "let mm = gsap . matchMedia ( ) ; const isIOS = /iPad | iPhone | iPod/ . test ( …" at bounding box center [825, 428] width 1455 height 549
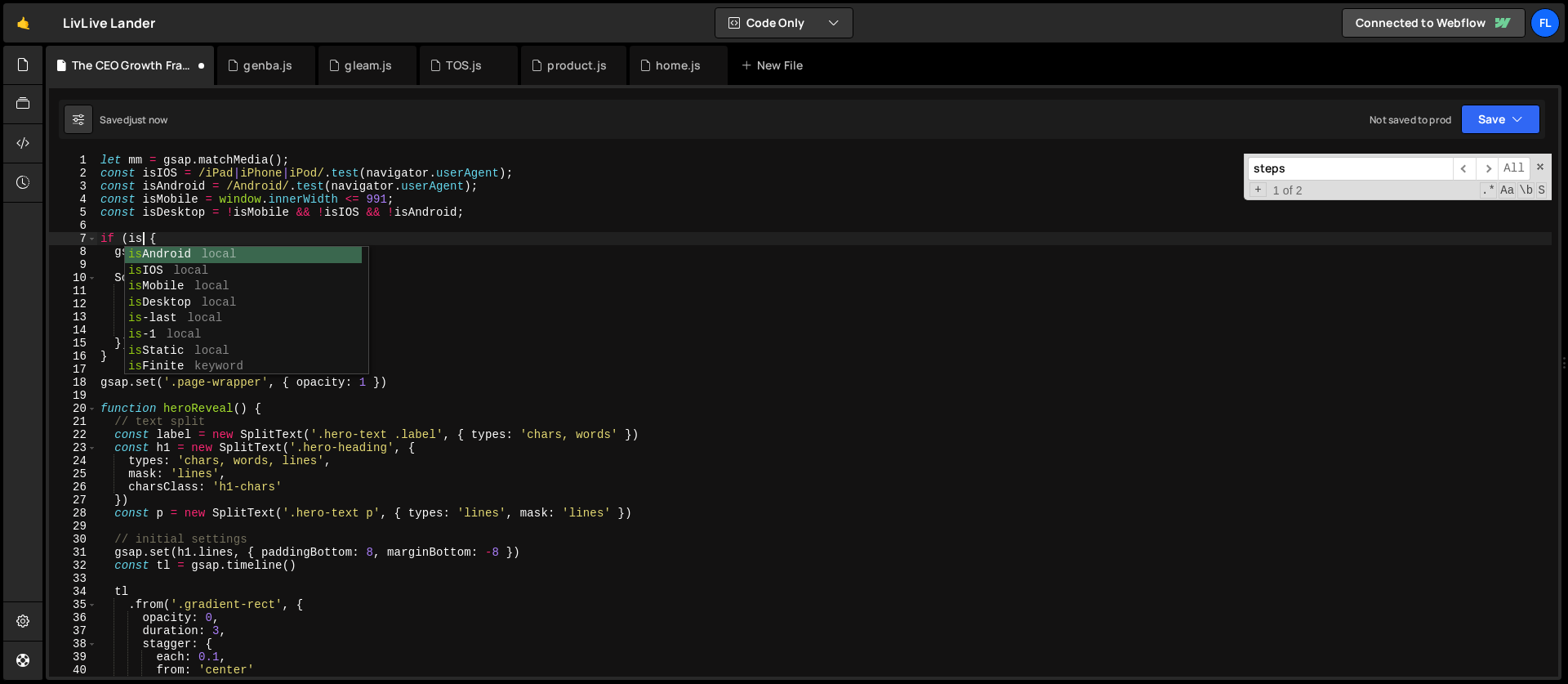
scroll to position [0, 4]
type textarea "if (isDesktop {"
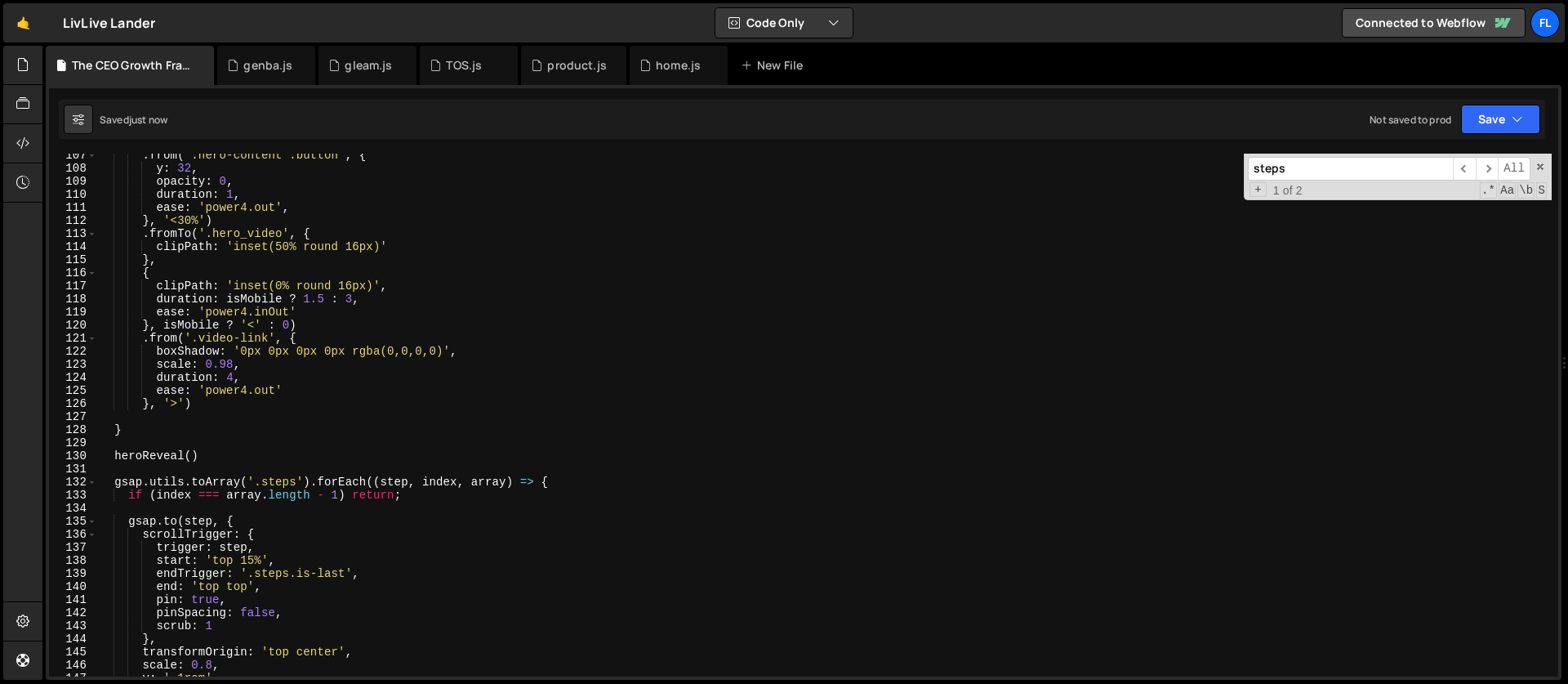
scroll to position [1390, 0]
click at [144, 463] on div ". from ( '.hero-content .button' , { y : 32 , opacity : 0 , duration : 1 , ease…" at bounding box center [825, 423] width 1455 height 549
click at [220, 473] on div ". from ( '.hero-content .button' , { y : 32 , opacity : 0 , duration : 1 , ease…" at bounding box center [825, 423] width 1455 height 549
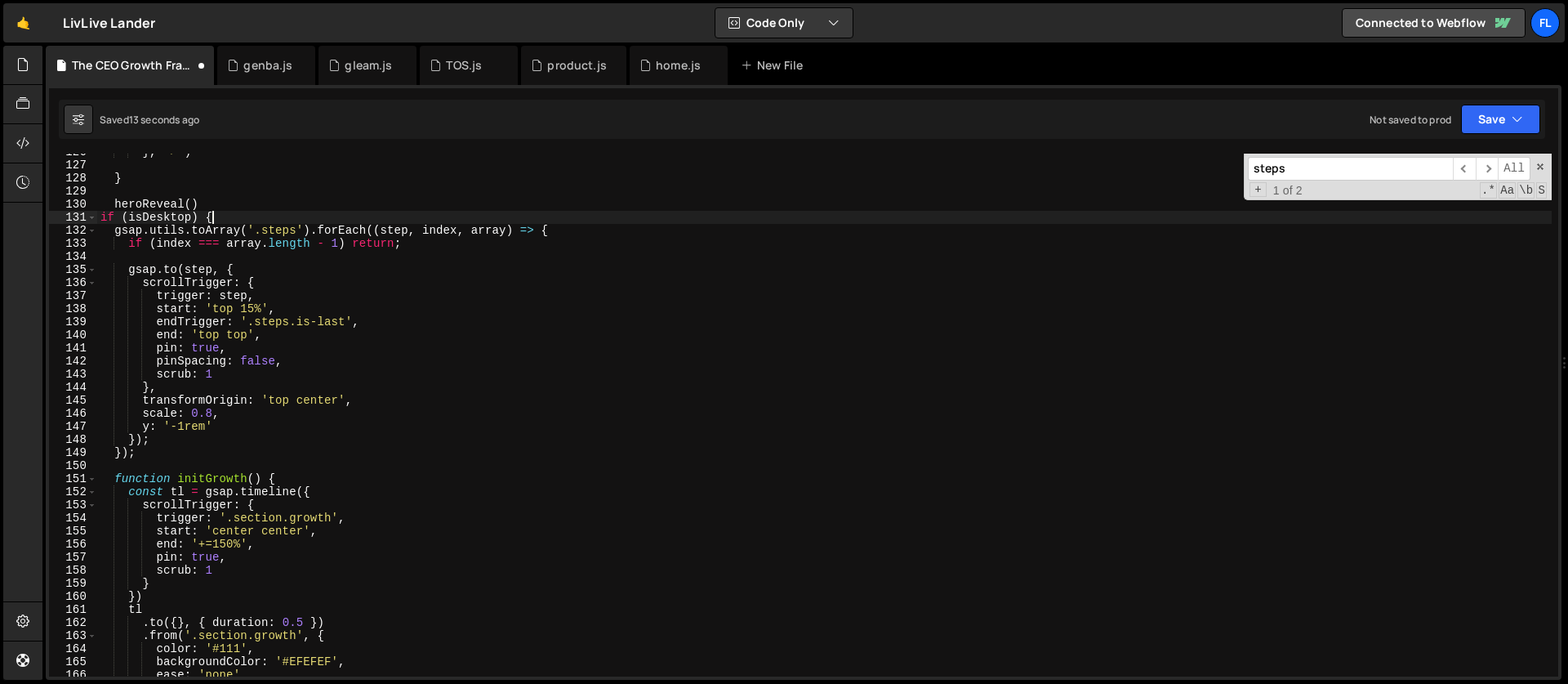
scroll to position [1641, 0]
click at [554, 235] on div "} , '>' ) } heroReveal ( ) if ( isDesktop ) { gsap . utils . toArray ( '.steps'…" at bounding box center [825, 420] width 1455 height 549
click at [155, 449] on div "} , '>' ) } heroReveal ( ) if ( isDesktop ) { gsap . utils . toArray ( '.steps'…" at bounding box center [825, 420] width 1455 height 549
type textarea "});"
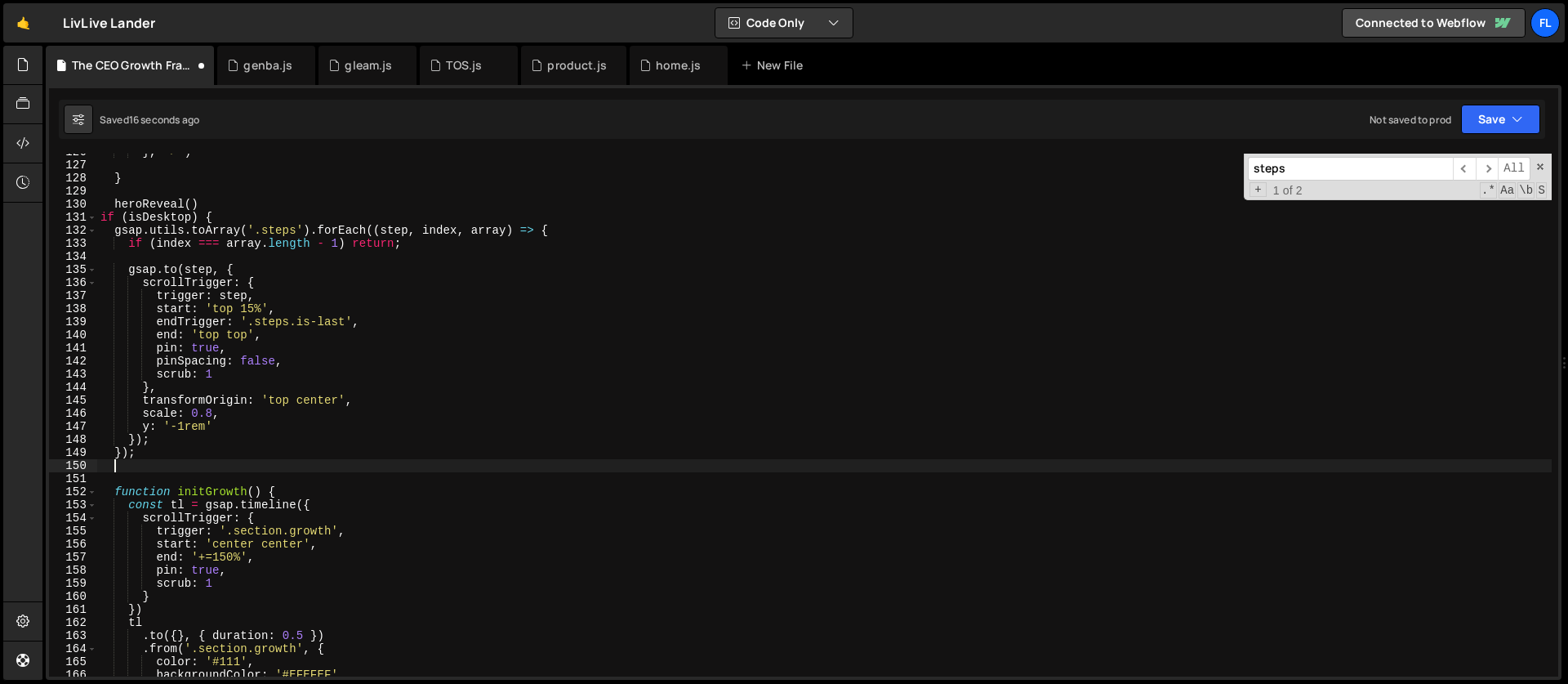
scroll to position [0, 0]
type textarea "}"
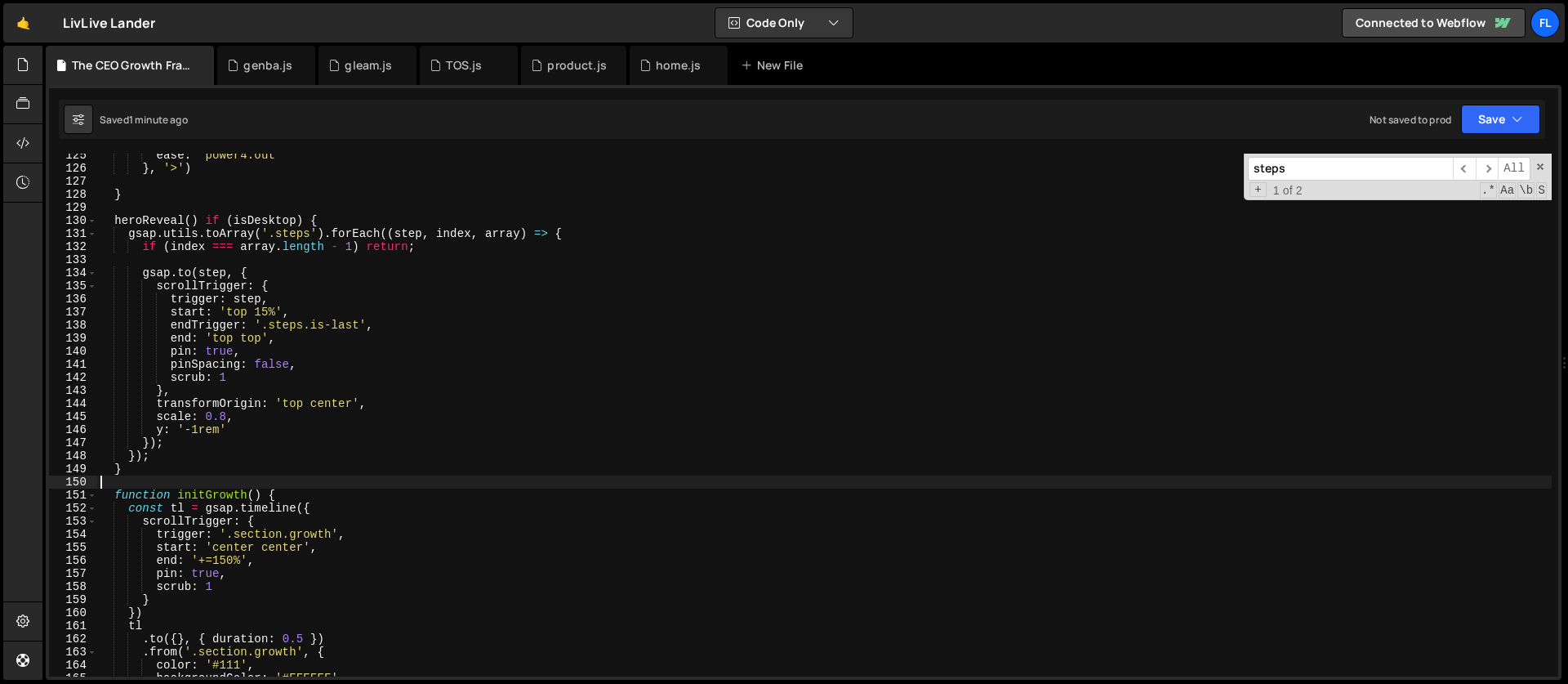
scroll to position [1626, 0]
click at [327, 218] on div "ease : 'power4.out' } , '>' ) } heroReveal ( ) if ( isDesktop ) { gsap . utils …" at bounding box center [825, 423] width 1455 height 549
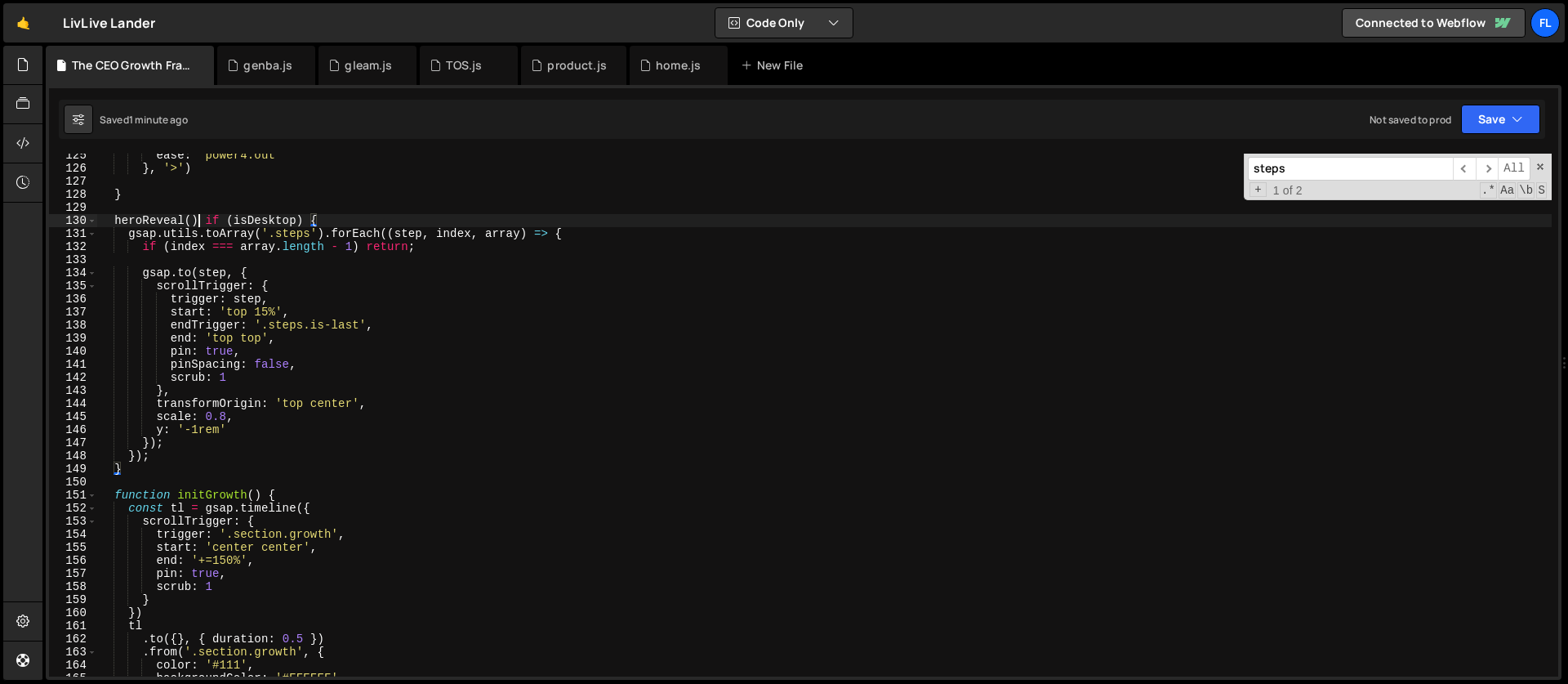
click at [199, 218] on div "ease : 'power4.out' } , '>' ) } heroReveal ( ) if ( isDesktop ) { gsap . utils …" at bounding box center [825, 423] width 1455 height 549
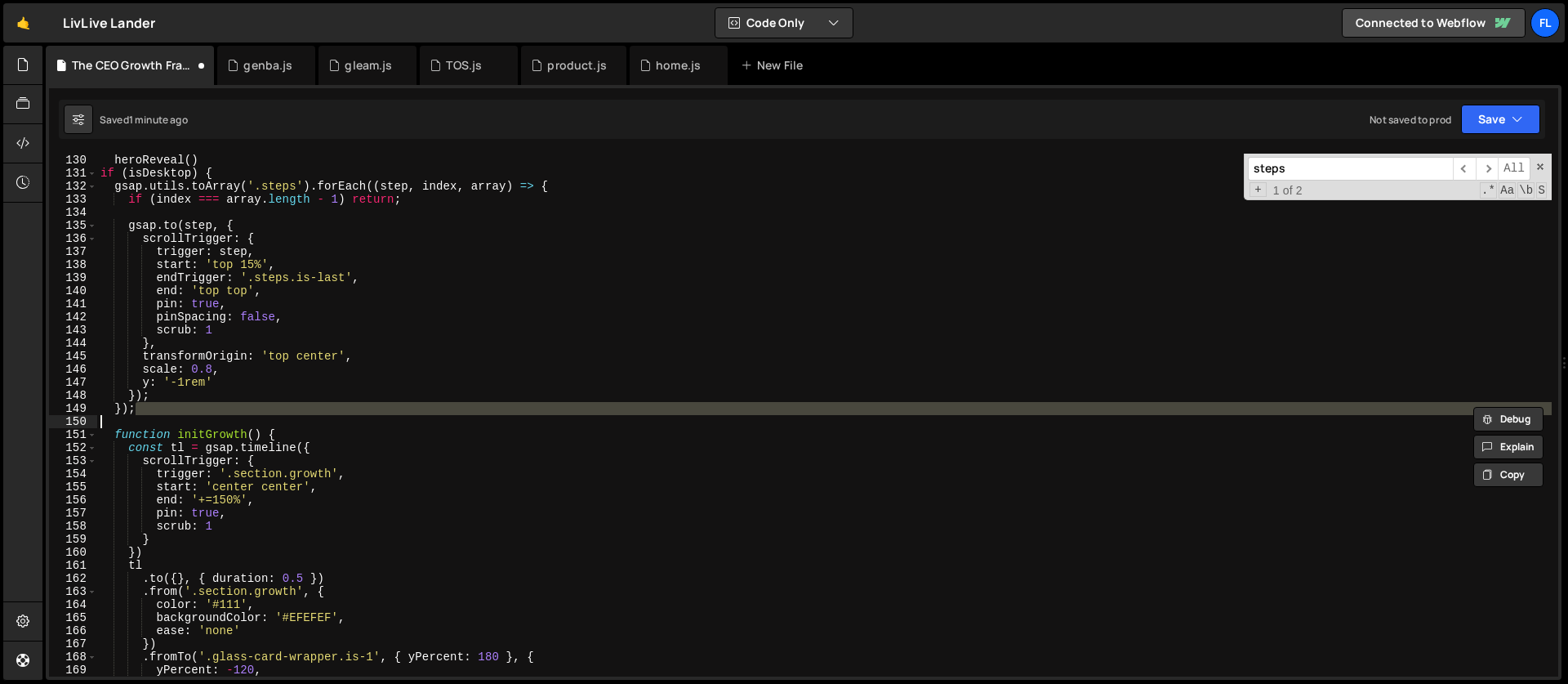
scroll to position [1686, 0]
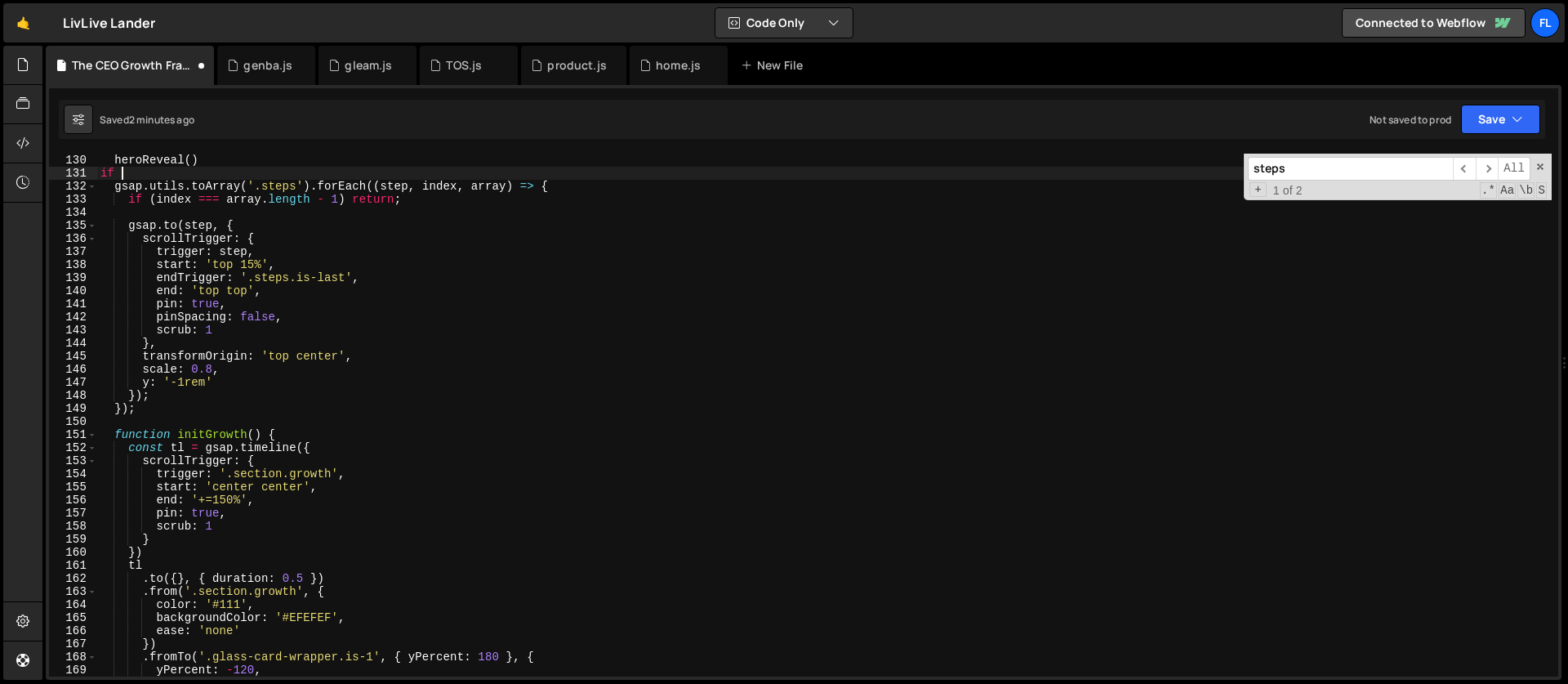
type textarea "if"
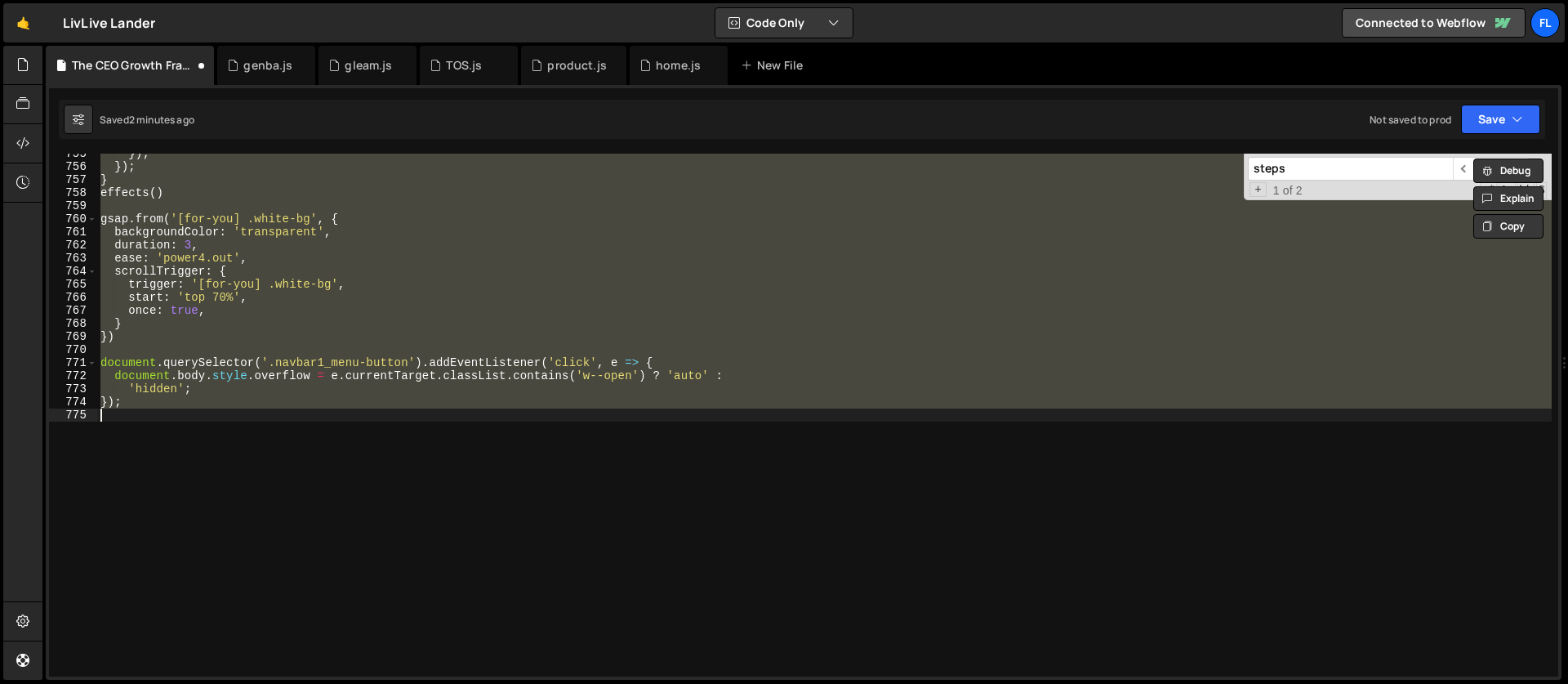
scroll to position [0, 0]
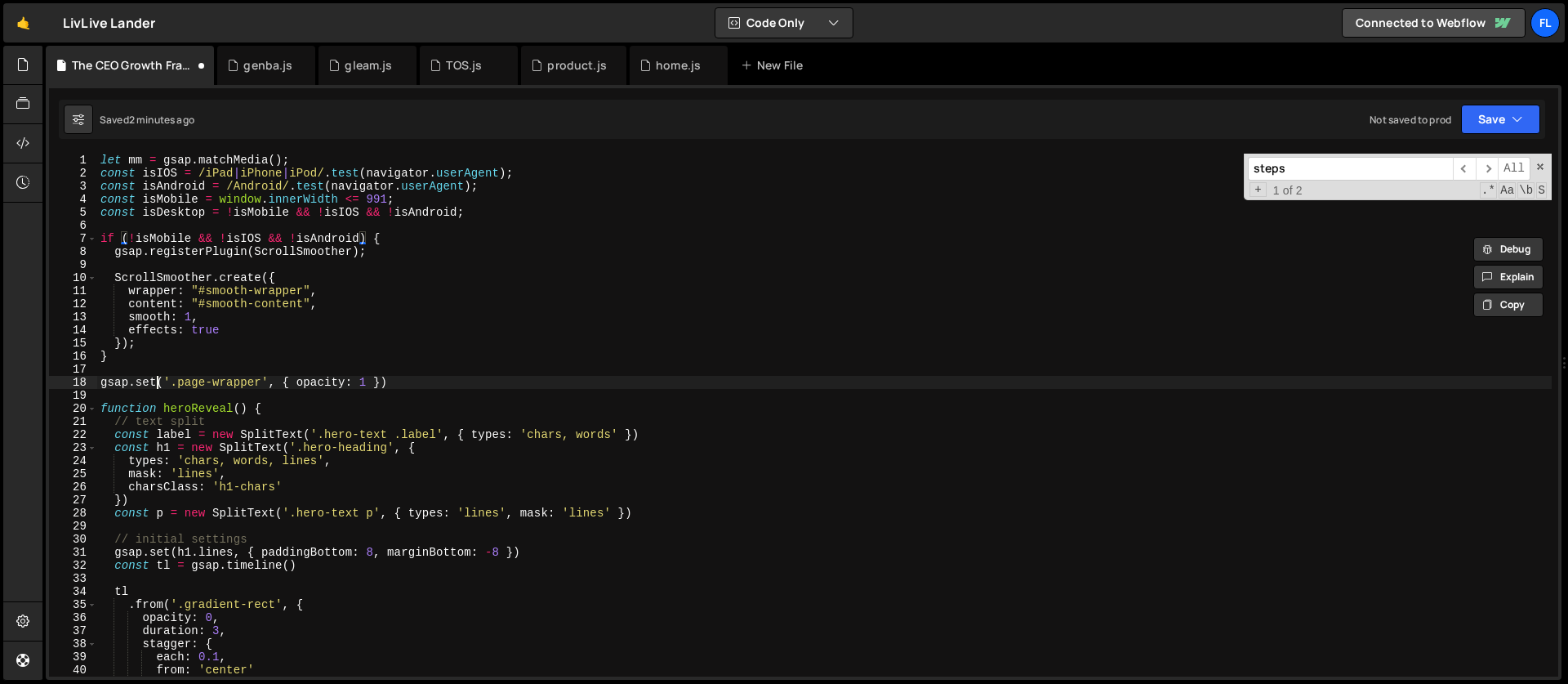
click at [157, 382] on div "let mm = gsap . matchMedia ( ) ; const isIOS = /iPad | iPhone | iPod/ . test ( …" at bounding box center [825, 428] width 1455 height 549
drag, startPoint x: 362, startPoint y: 233, endPoint x: 133, endPoint y: 239, distance: 229.1
click at [133, 239] on div "let mm = gsap . matchMedia ( ) ; const isIOS = /iPad | iPhone | iPod/ . test ( …" at bounding box center [825, 428] width 1455 height 549
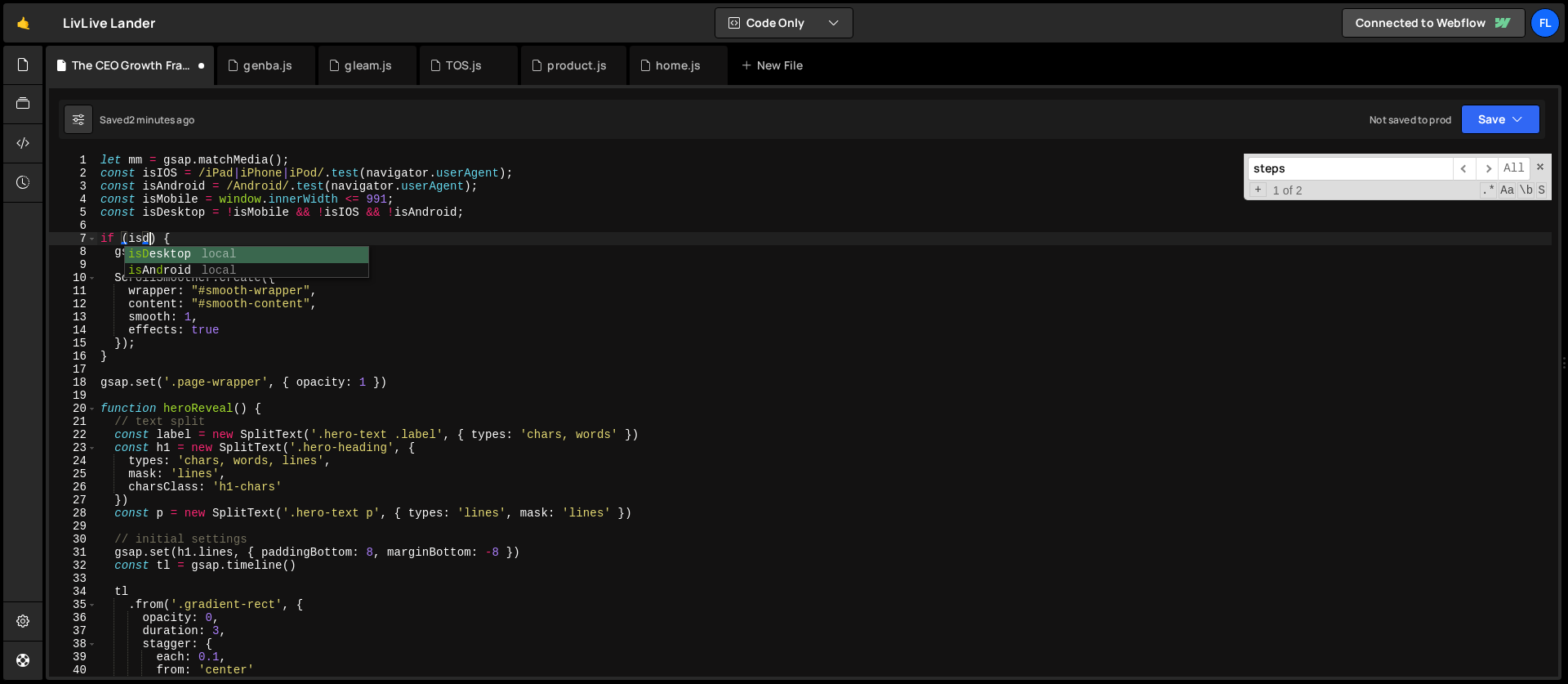
scroll to position [0, 4]
type textarea "if (isDesktop) {"
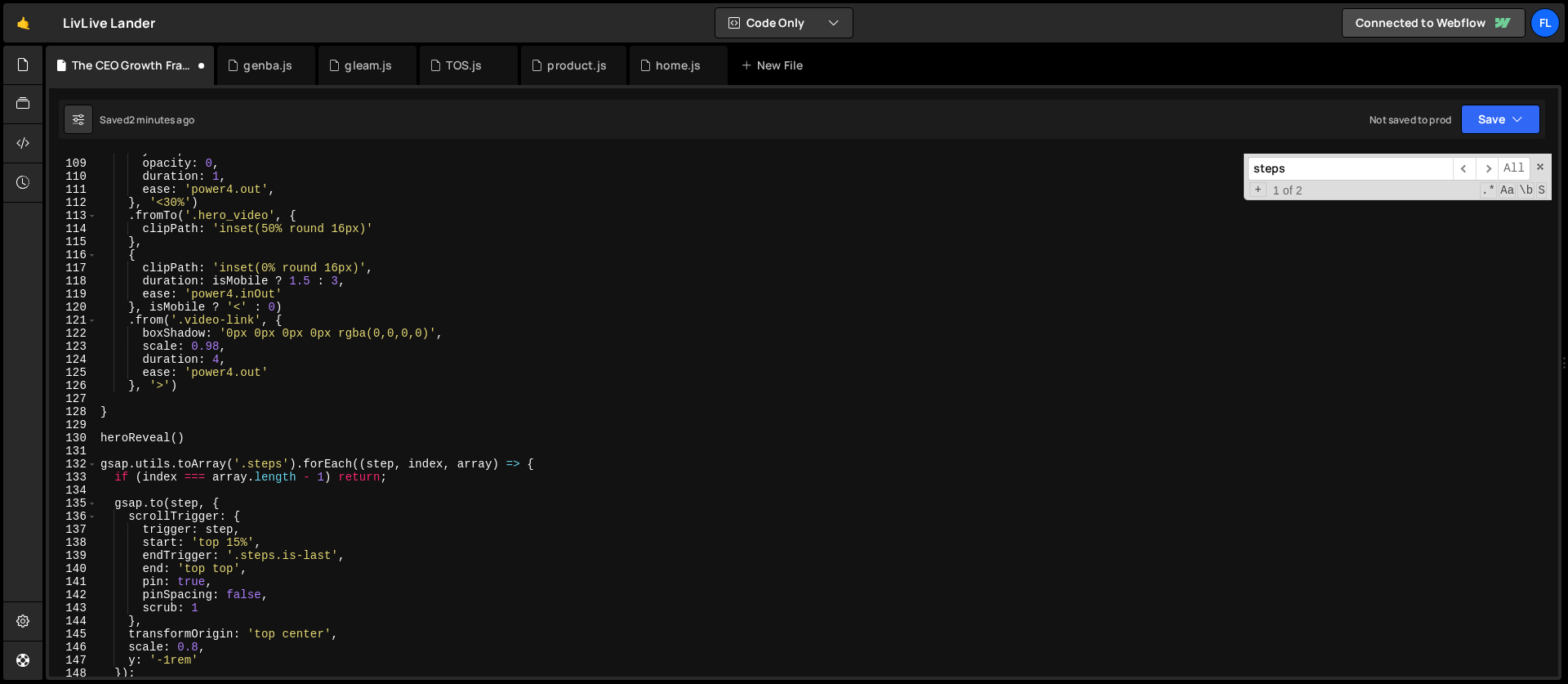
scroll to position [1482, 0]
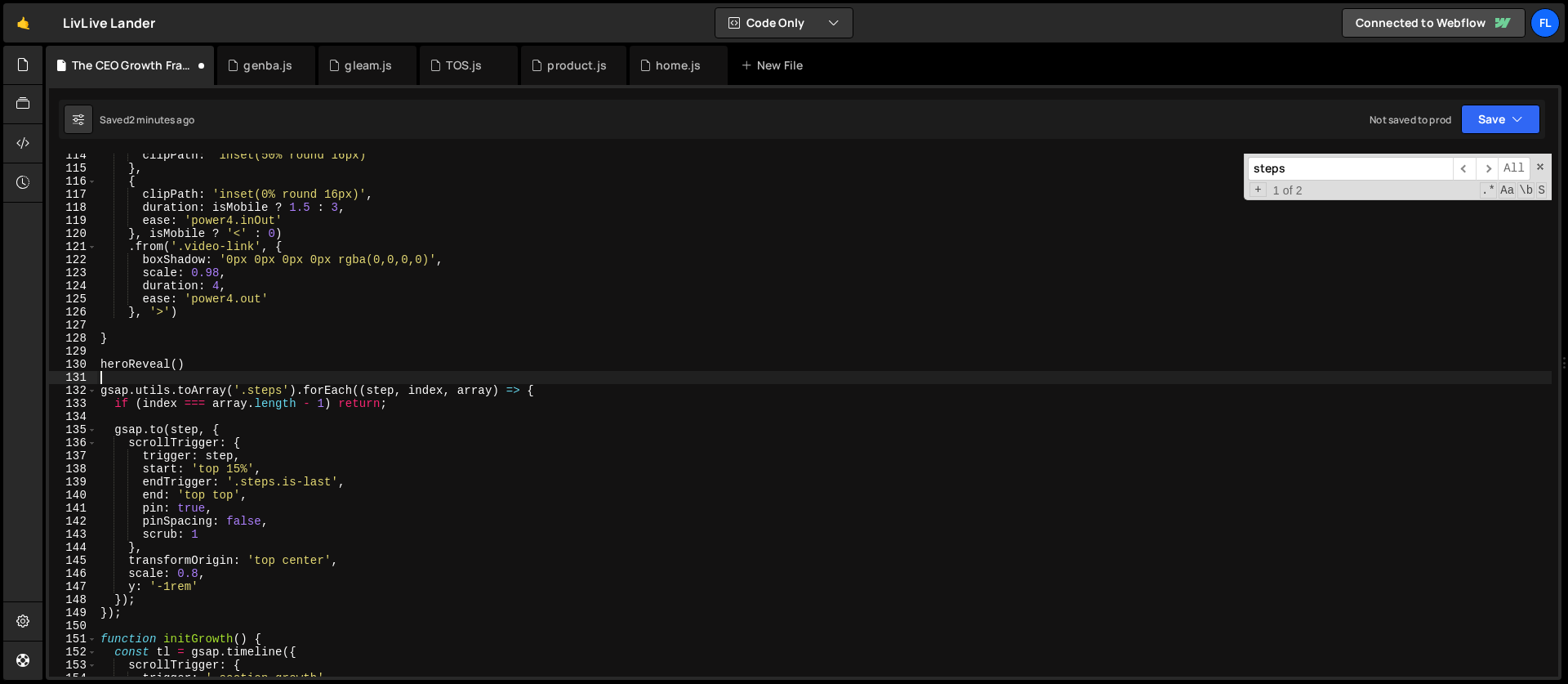
click at [138, 374] on div "clipPath : 'inset(50% round 16px)' } , { clipPath : 'inset(0% round 16px)' , du…" at bounding box center [825, 423] width 1455 height 549
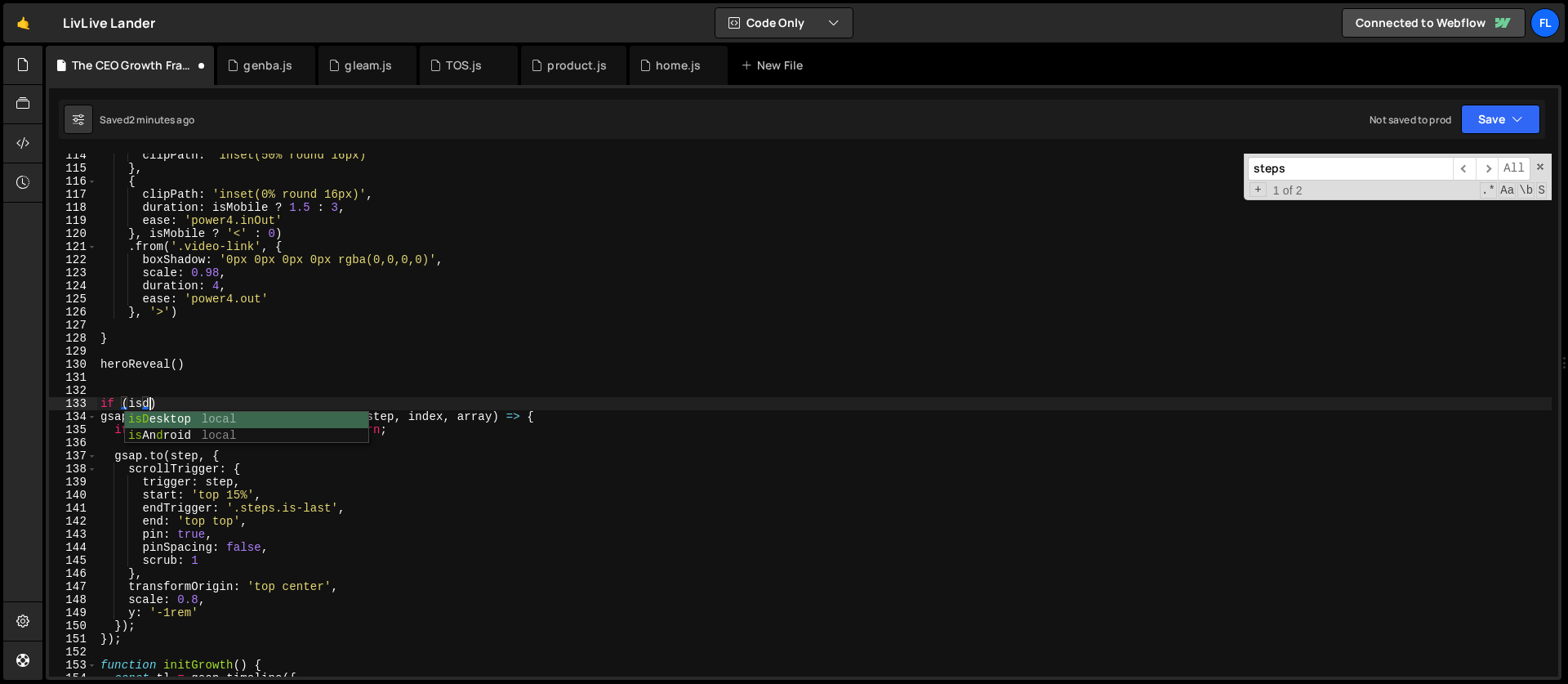
scroll to position [0, 3]
click at [213, 399] on div "clipPath : 'inset(50% round 16px)' } , { clipPath : 'inset(0% round 16px)' , du…" at bounding box center [825, 423] width 1455 height 549
type textarea "if (isDesktop) {"
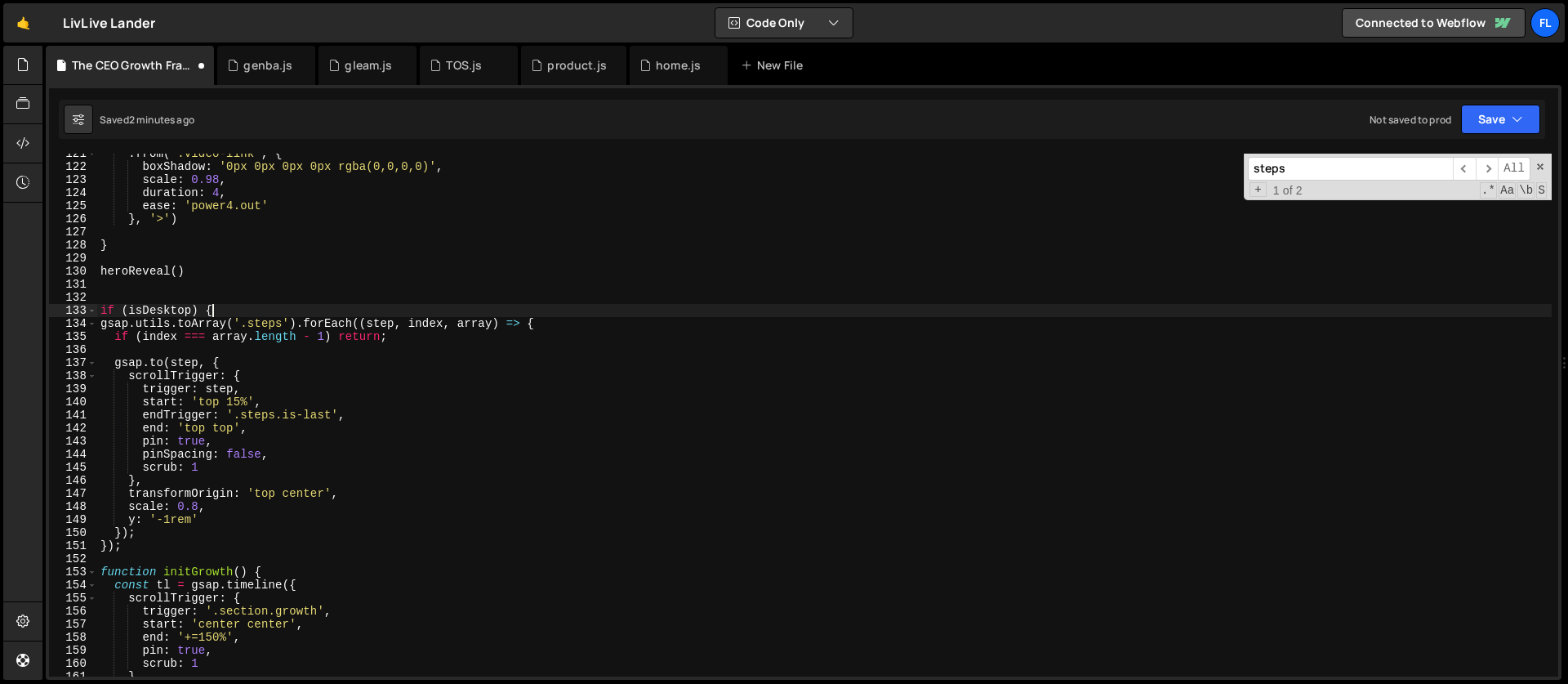
scroll to position [1575, 0]
click at [106, 560] on div ". from ( '.video-link' , { boxShadow : '0px 0px 0px 0px rgba(0,0,0,0)' , scale …" at bounding box center [825, 422] width 1455 height 549
type textarea "}"
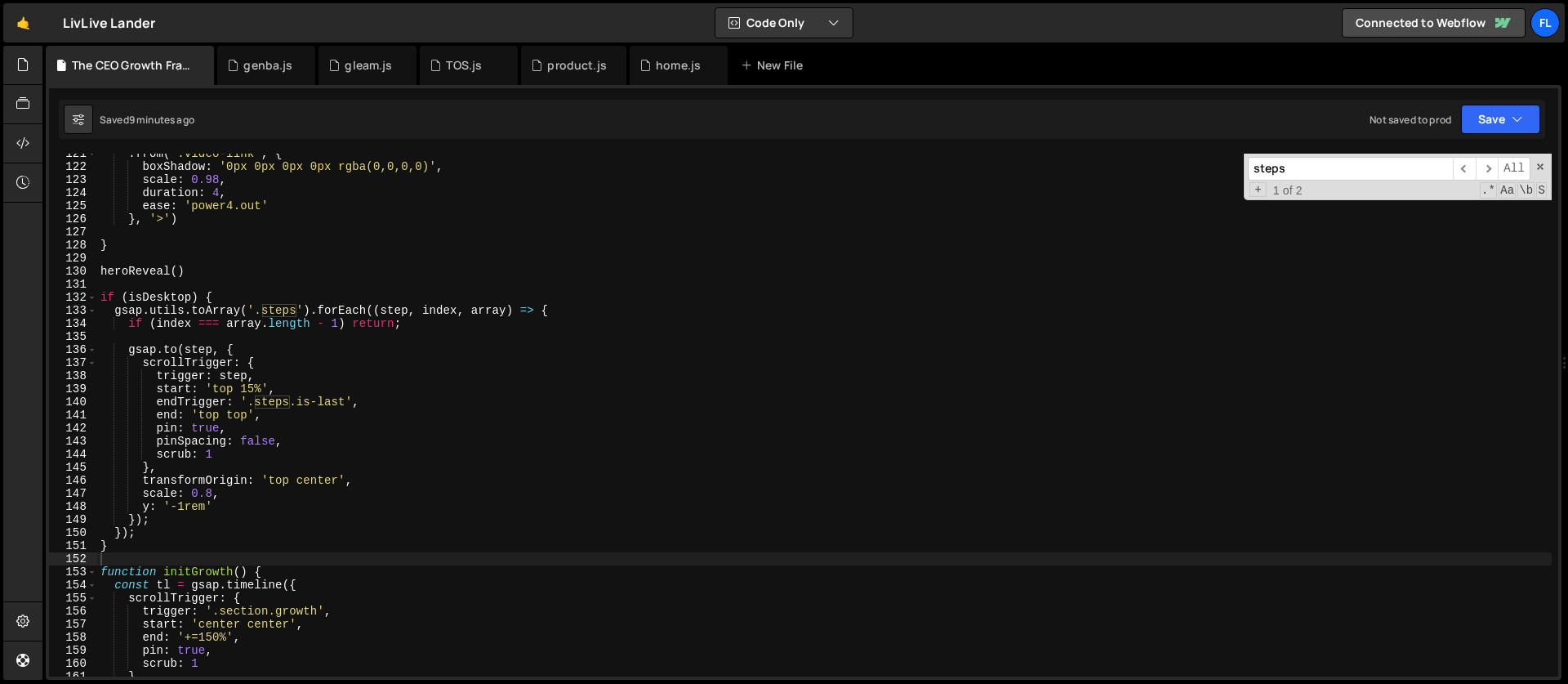
drag, startPoint x: 1298, startPoint y: 166, endPoint x: 1170, endPoint y: 161, distance: 128.1
click at [1170, 161] on div ". from ( '.video-link' , { boxShadow : '0px 0px 0px 0px rgba(0,0,0,0)' , scale …" at bounding box center [825, 415] width 1455 height 523
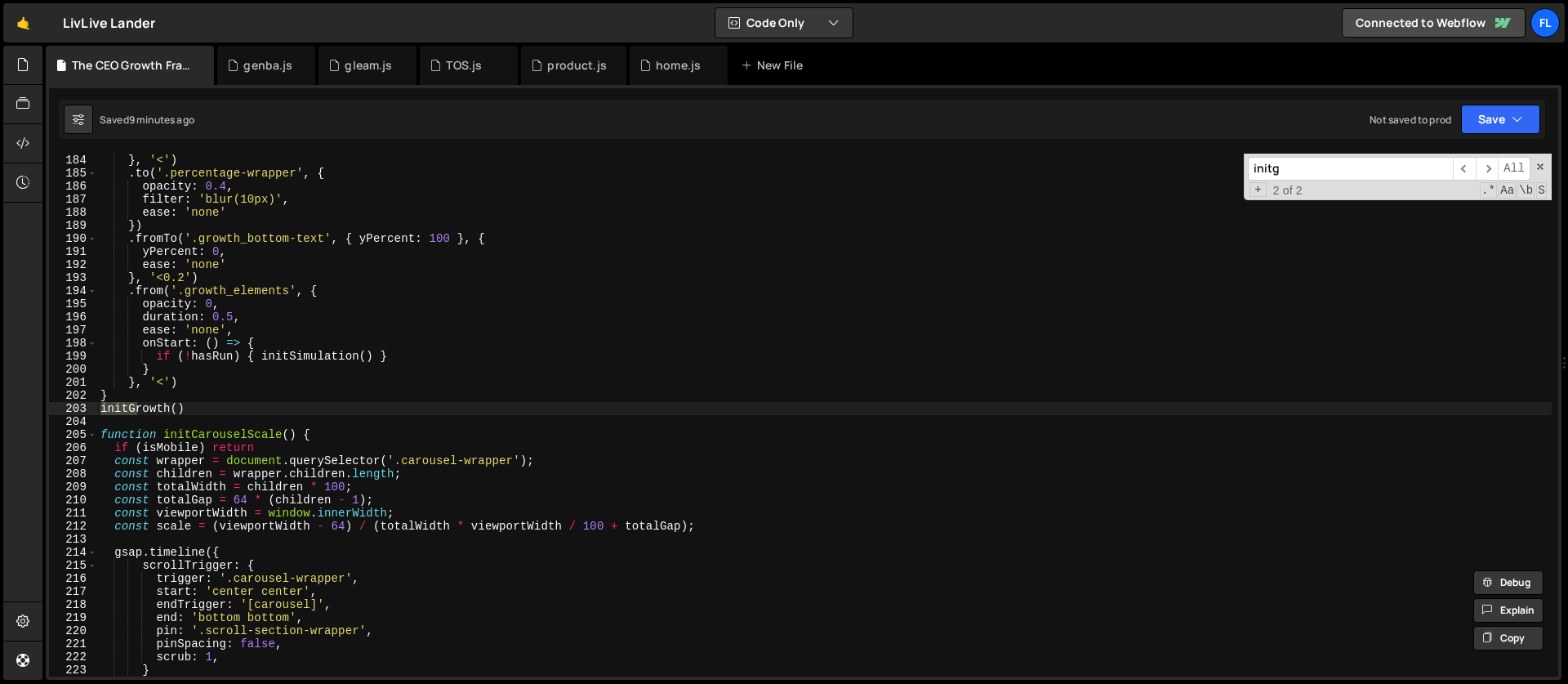
scroll to position [2391, 0]
type input "initg"
type textarea "}"
click at [183, 395] on div "} , '<' ) . to ( '.percentage-wrapper' , { opacity : 0.4 , filter : 'blur(10px)…" at bounding box center [825, 428] width 1455 height 549
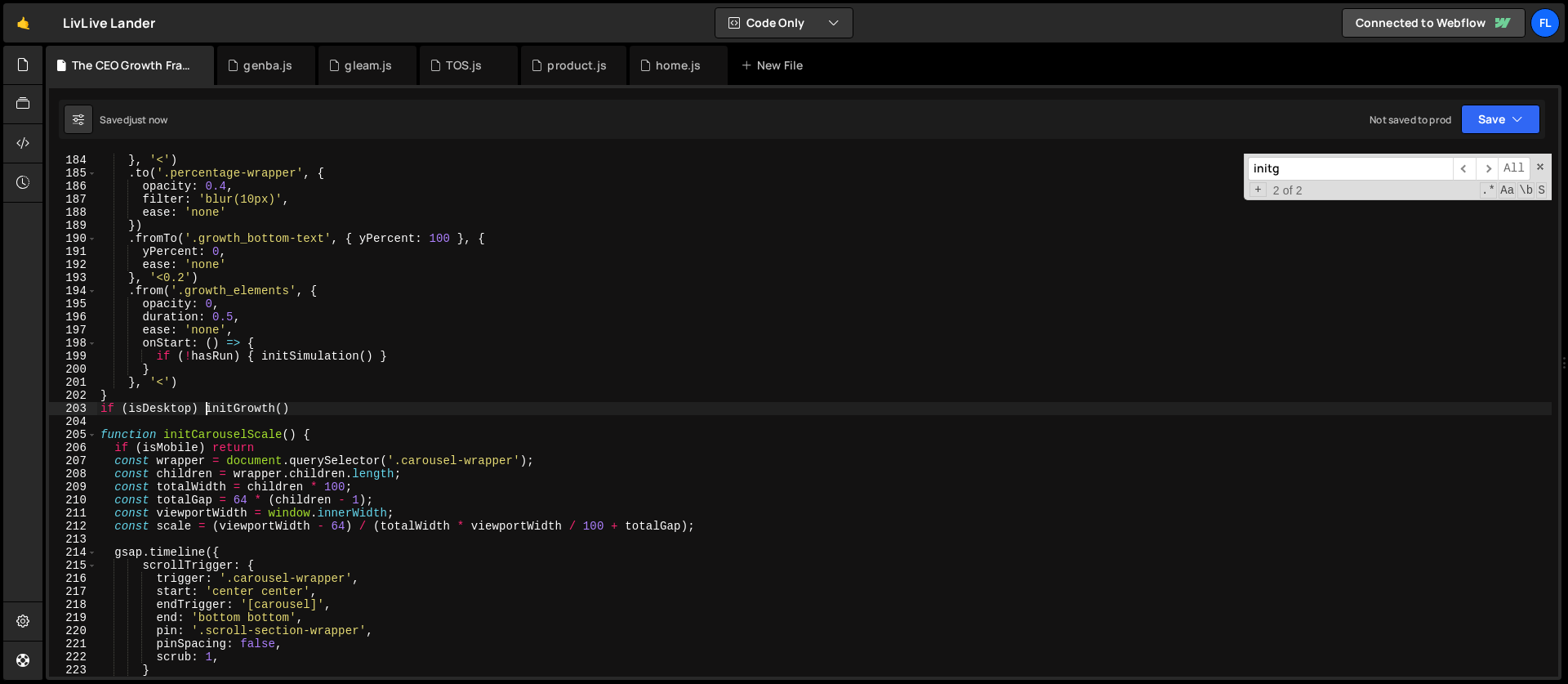
type textarea "if (isDesktop) initGrowth()"
